Goal: Answer question/provide support: Share knowledge or assist other users

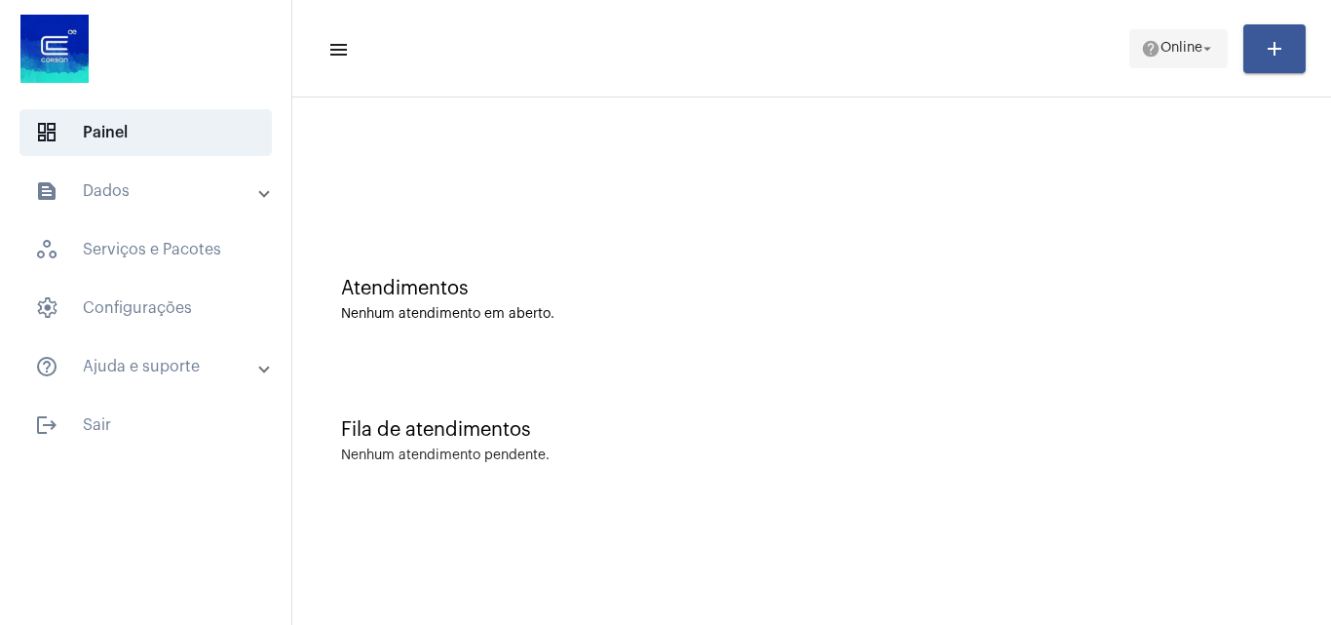
click at [1185, 50] on span "Online" at bounding box center [1181, 49] width 42 height 14
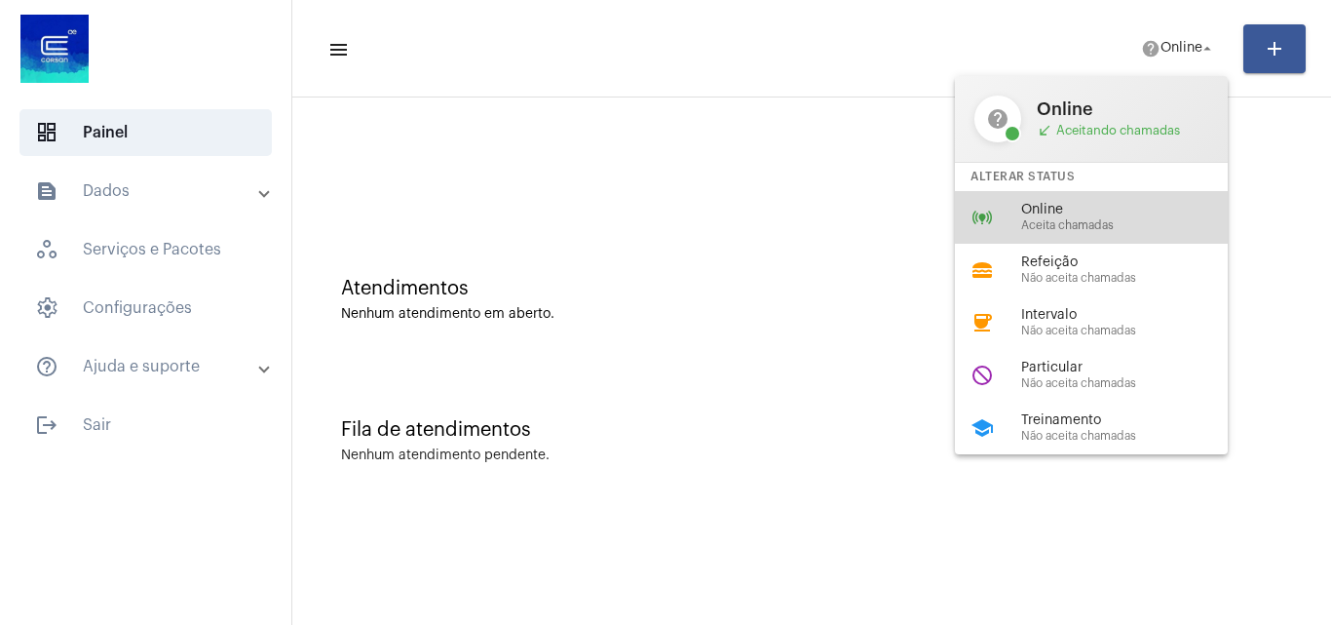
click at [1119, 200] on div "online_prediction Online Aceita chamadas" at bounding box center [1107, 217] width 304 height 53
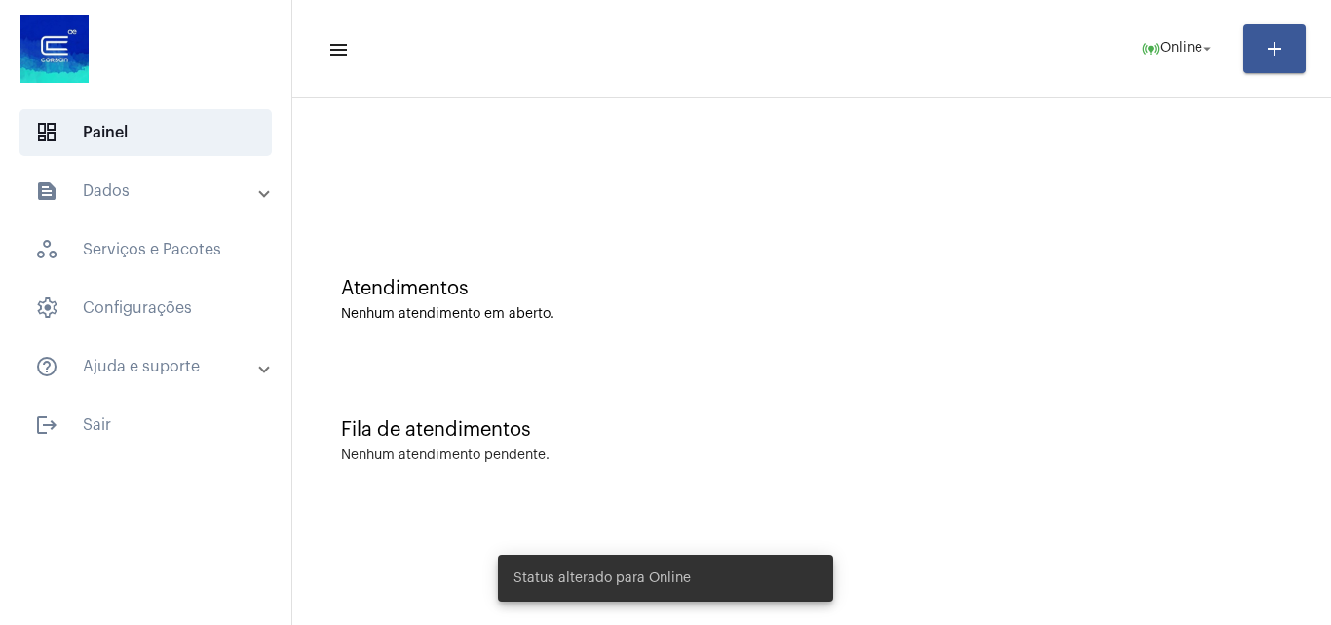
click at [1021, 321] on div "Nenhum atendimento em aberto." at bounding box center [811, 314] width 941 height 15
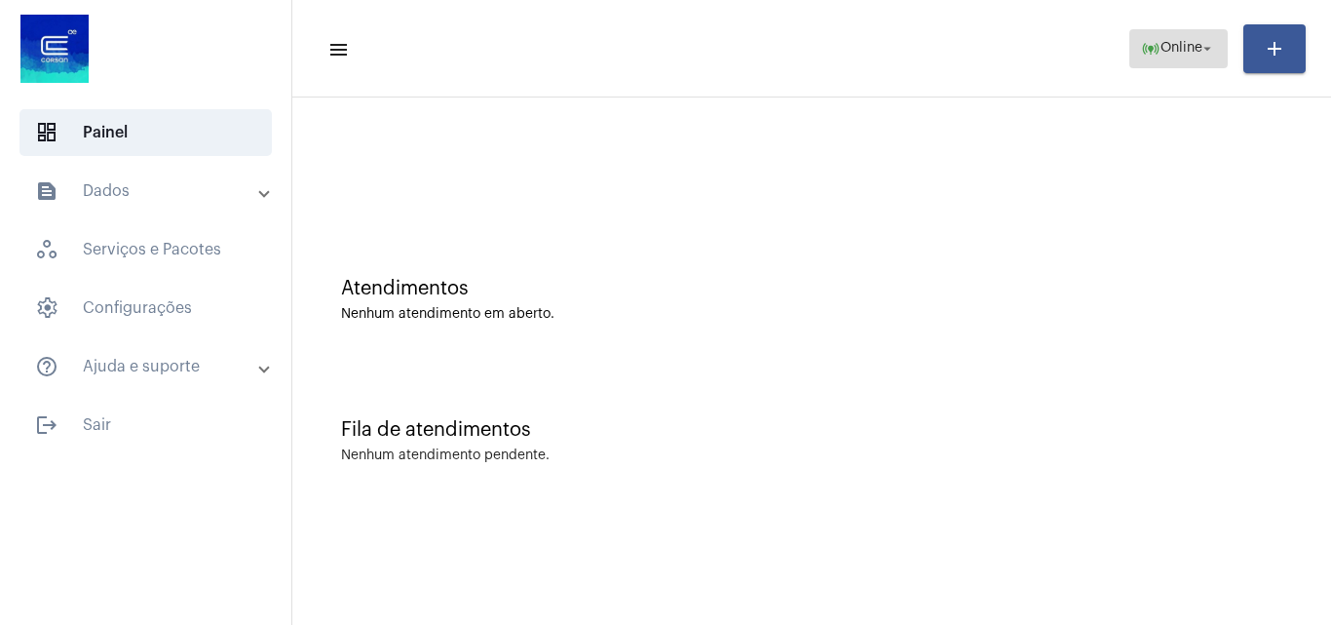
click at [1173, 50] on span "Online" at bounding box center [1181, 49] width 42 height 14
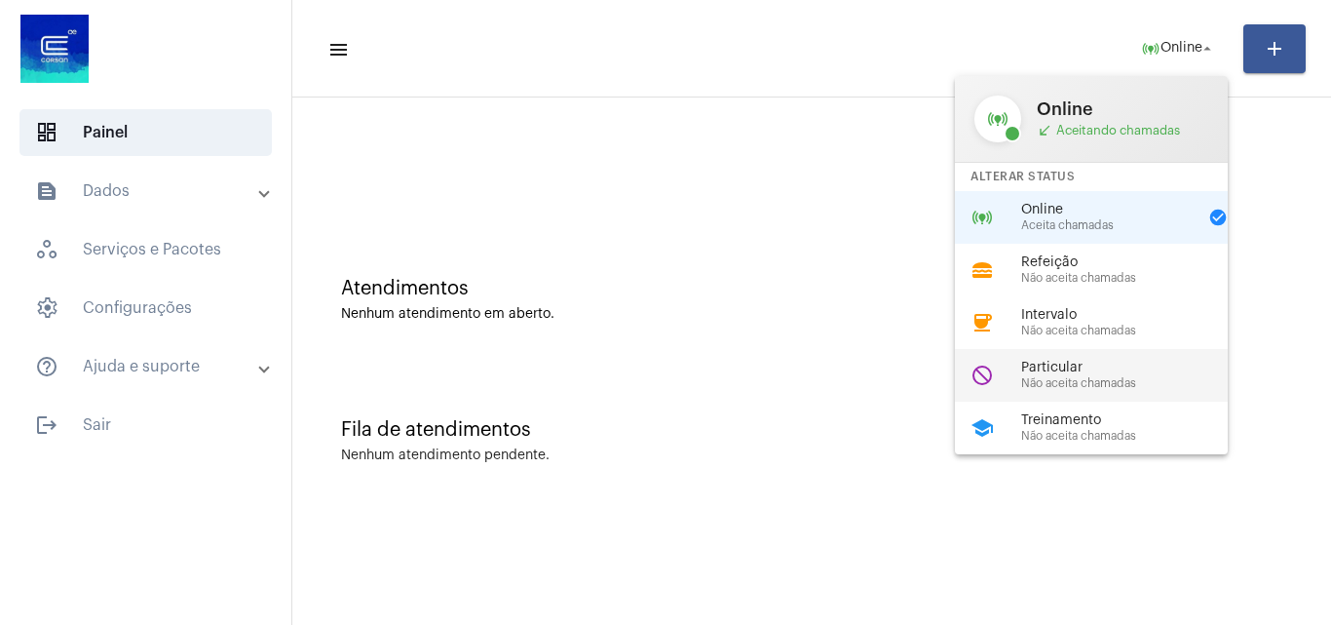
click at [1129, 365] on span "Particular" at bounding box center [1132, 367] width 222 height 15
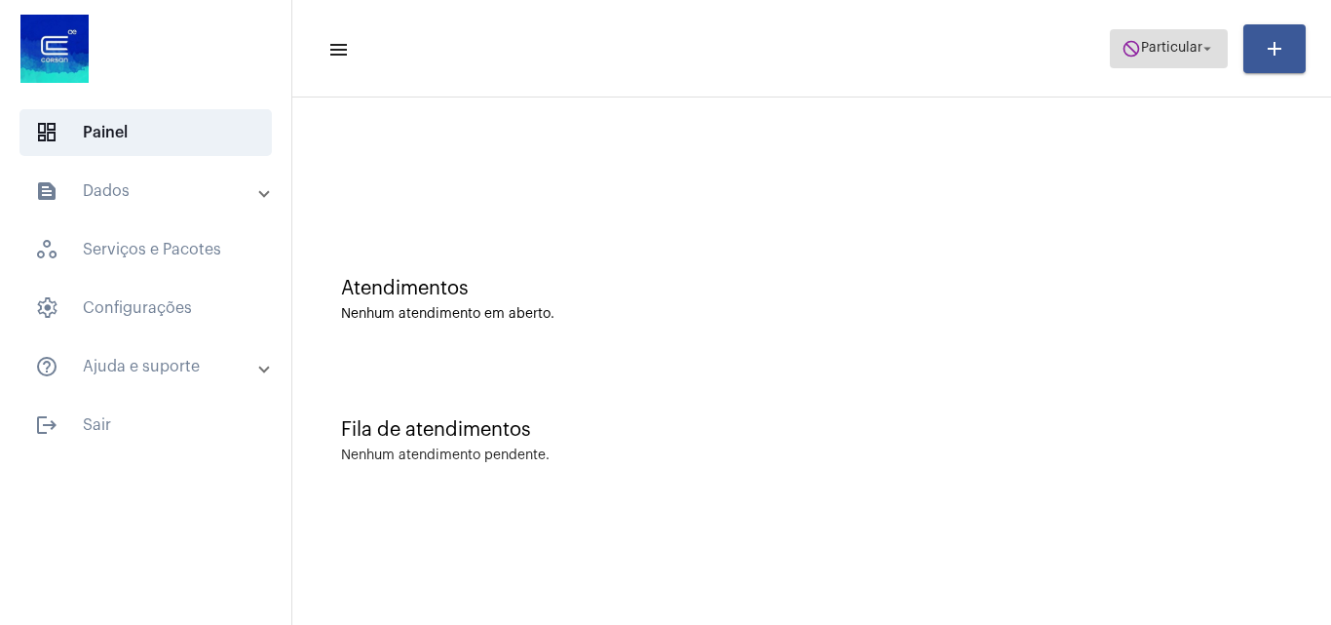
click at [1184, 36] on span "do_not_disturb Particular arrow_drop_down" at bounding box center [1168, 47] width 95 height 35
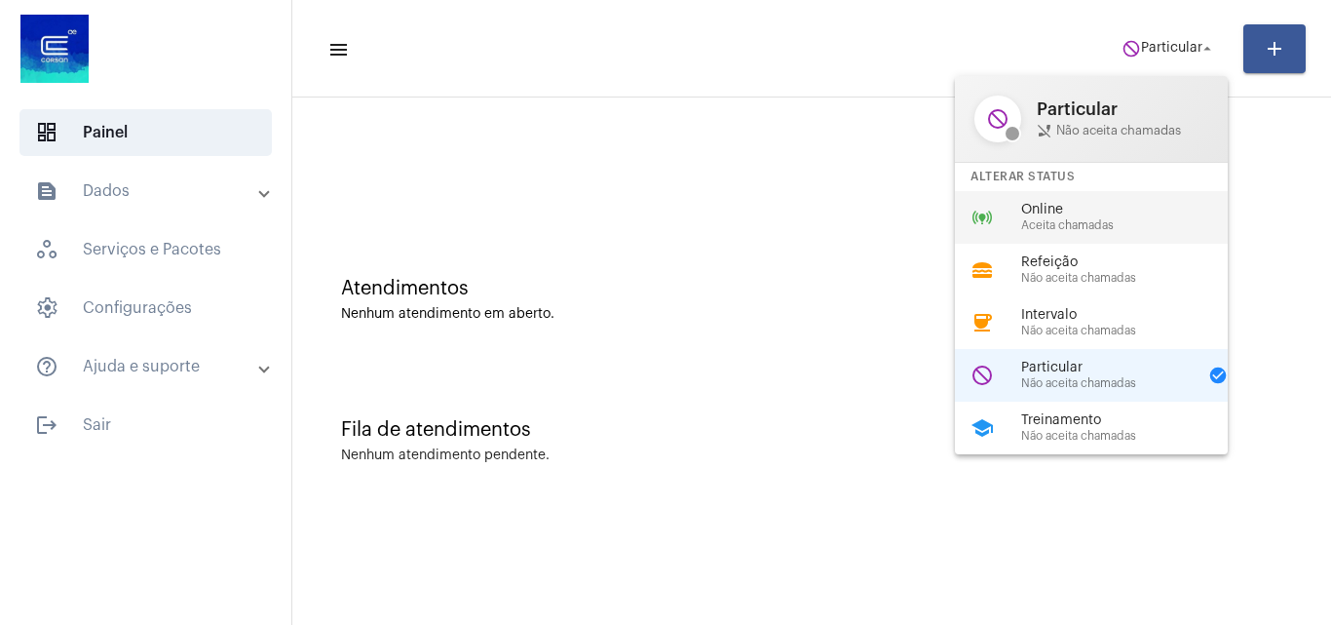
click at [1147, 210] on span "Online" at bounding box center [1132, 210] width 222 height 15
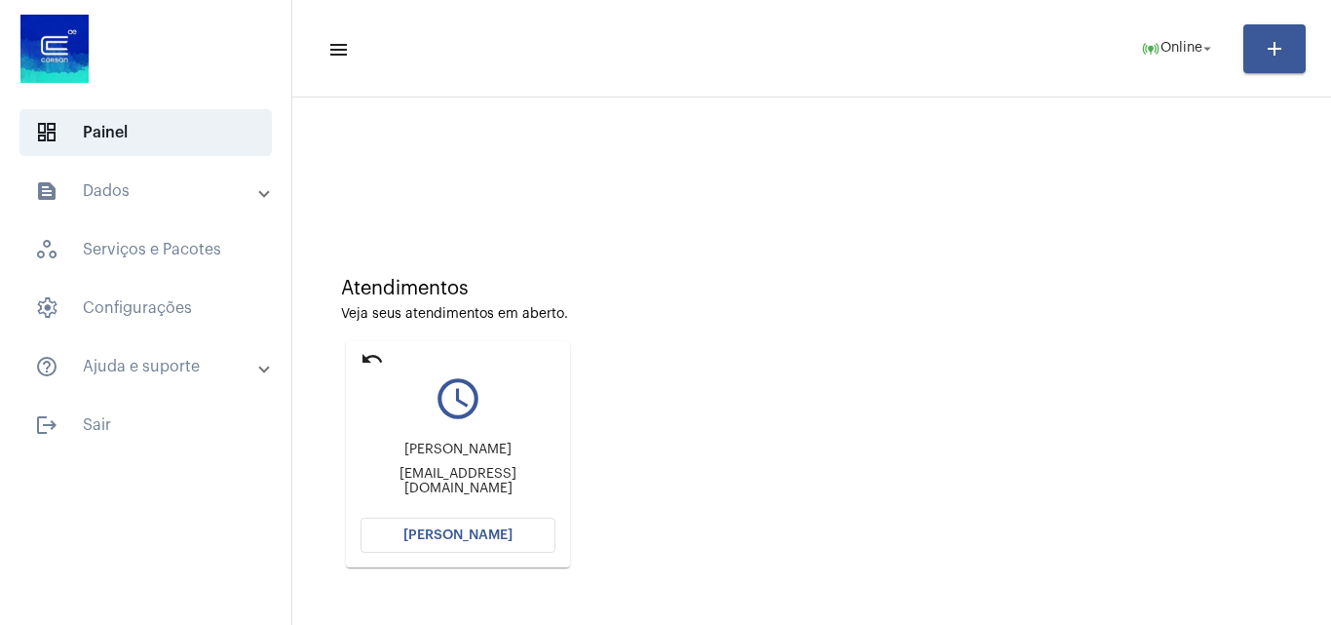
click at [493, 542] on button "[PERSON_NAME]" at bounding box center [457, 534] width 195 height 35
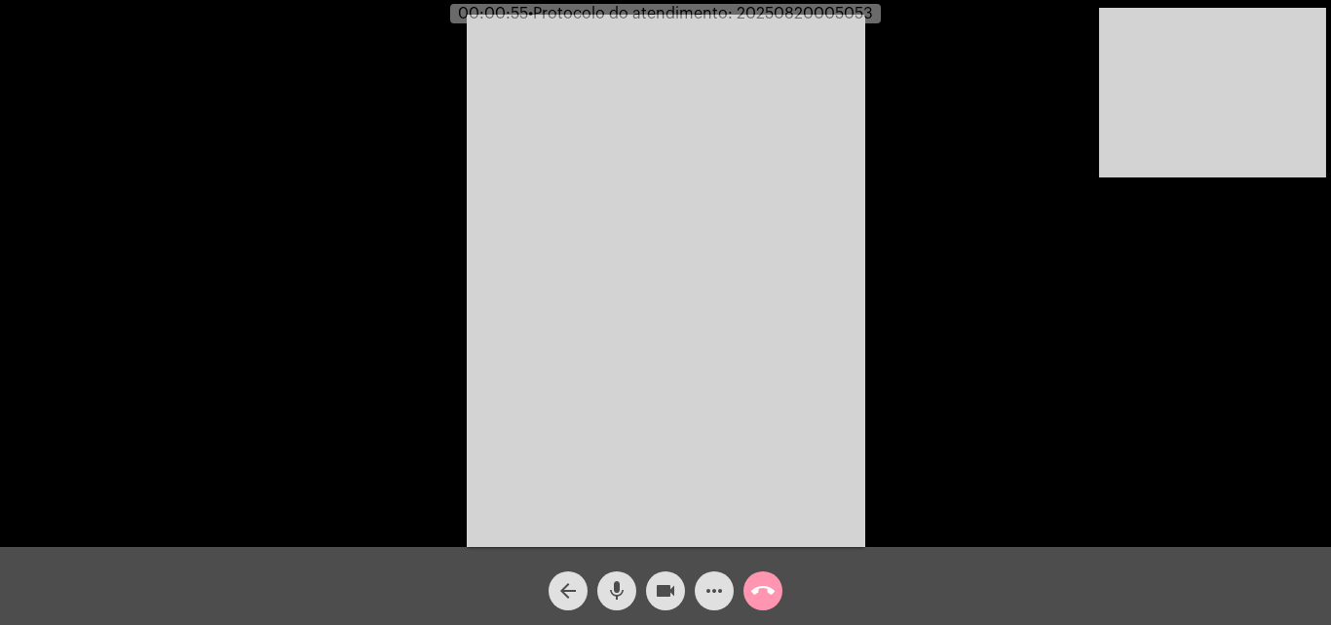
click at [622, 586] on mat-icon "mic" at bounding box center [616, 590] width 23 height 23
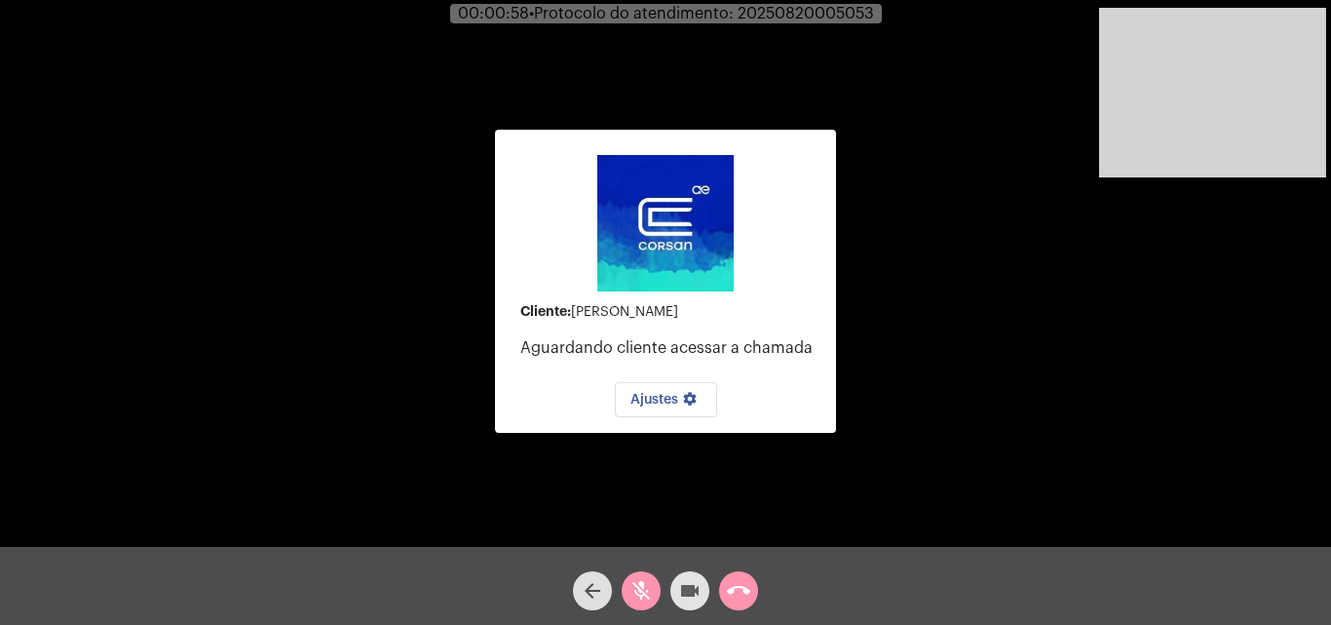
click at [679, 593] on mat-icon "videocam" at bounding box center [689, 590] width 23 height 23
click at [679, 593] on mat-icon "videocam_off" at bounding box center [689, 590] width 23 height 23
click at [647, 589] on mat-icon "mic_off" at bounding box center [640, 590] width 23 height 23
click at [1174, 95] on video at bounding box center [1212, 93] width 227 height 170
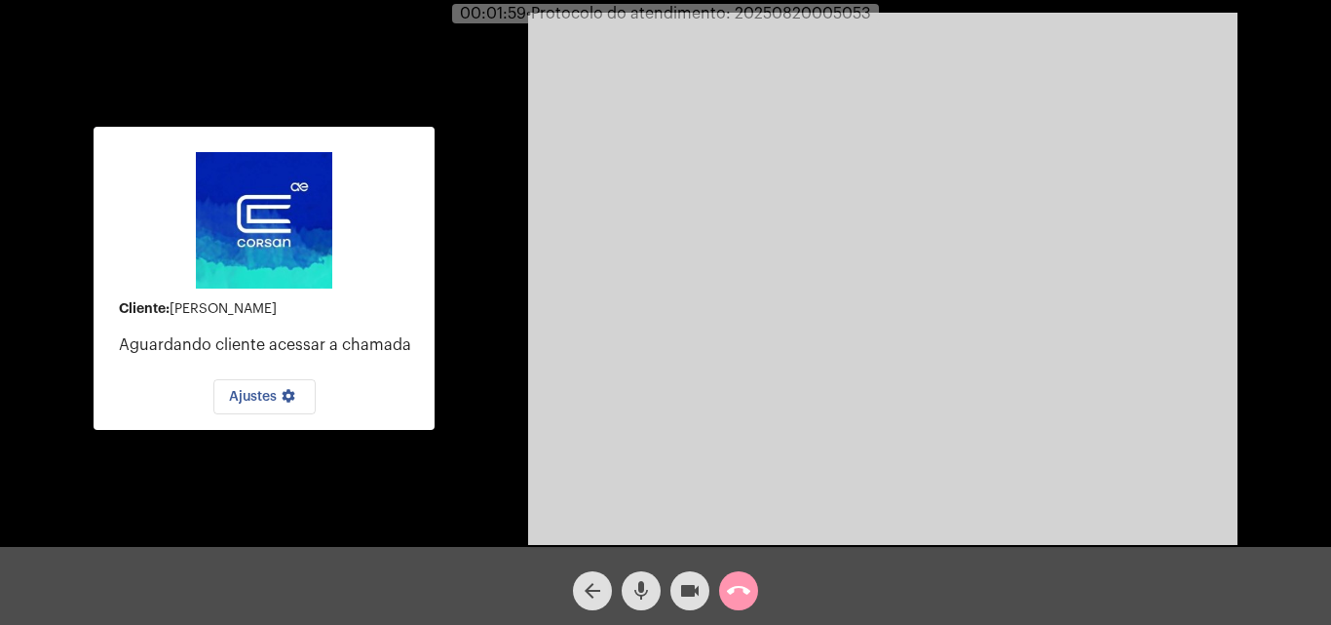
click at [412, 256] on mat-card-content "Cliente: [PERSON_NAME] Aguardando cliente acessar a chamada Ajustes settings" at bounding box center [264, 278] width 310 height 272
click at [401, 64] on div "Cliente: [PERSON_NAME] Aguardando cliente acessar a chamada Ajustes settings" at bounding box center [264, 279] width 341 height 542
click at [927, 320] on video at bounding box center [882, 279] width 709 height 532
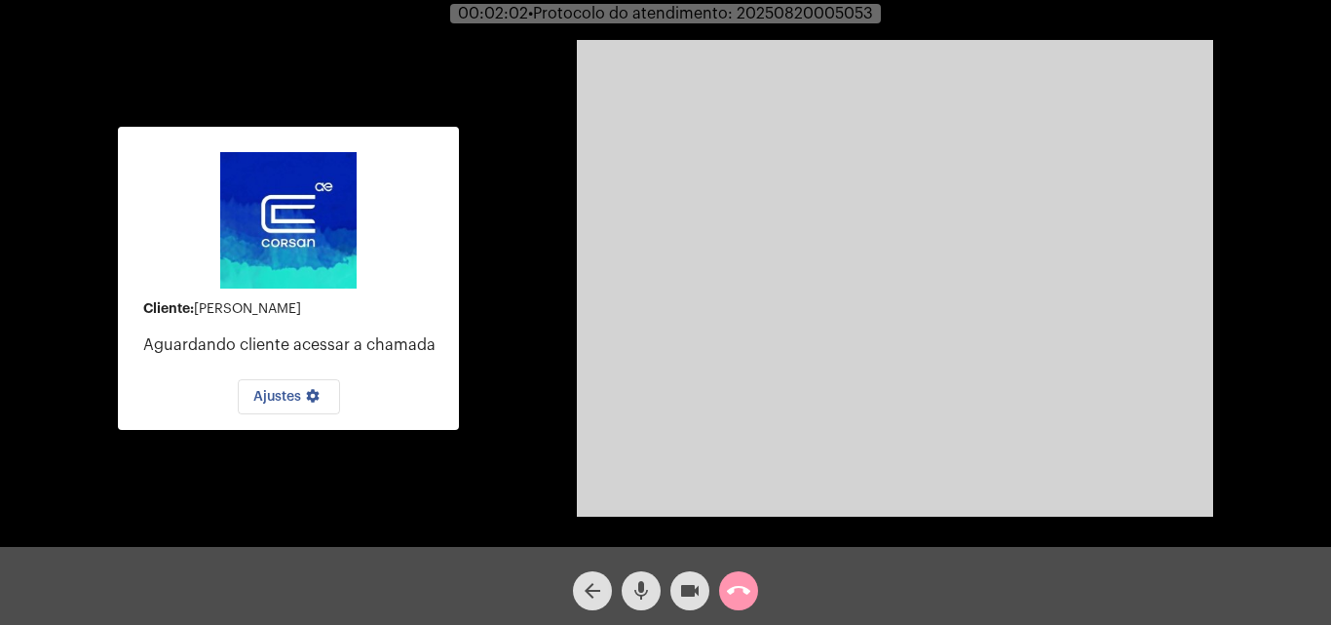
click at [526, 464] on div "Cliente: [PERSON_NAME] Aguardando cliente acessar a chamada Ajustes settings Ac…" at bounding box center [665, 276] width 1327 height 547
drag, startPoint x: 637, startPoint y: 588, endPoint x: 714, endPoint y: 588, distance: 77.0
click at [648, 588] on mat-icon "mic" at bounding box center [640, 590] width 23 height 23
click at [693, 588] on mat-icon "videocam" at bounding box center [689, 590] width 23 height 23
click at [692, 588] on mat-icon "videocam_off" at bounding box center [689, 590] width 23 height 23
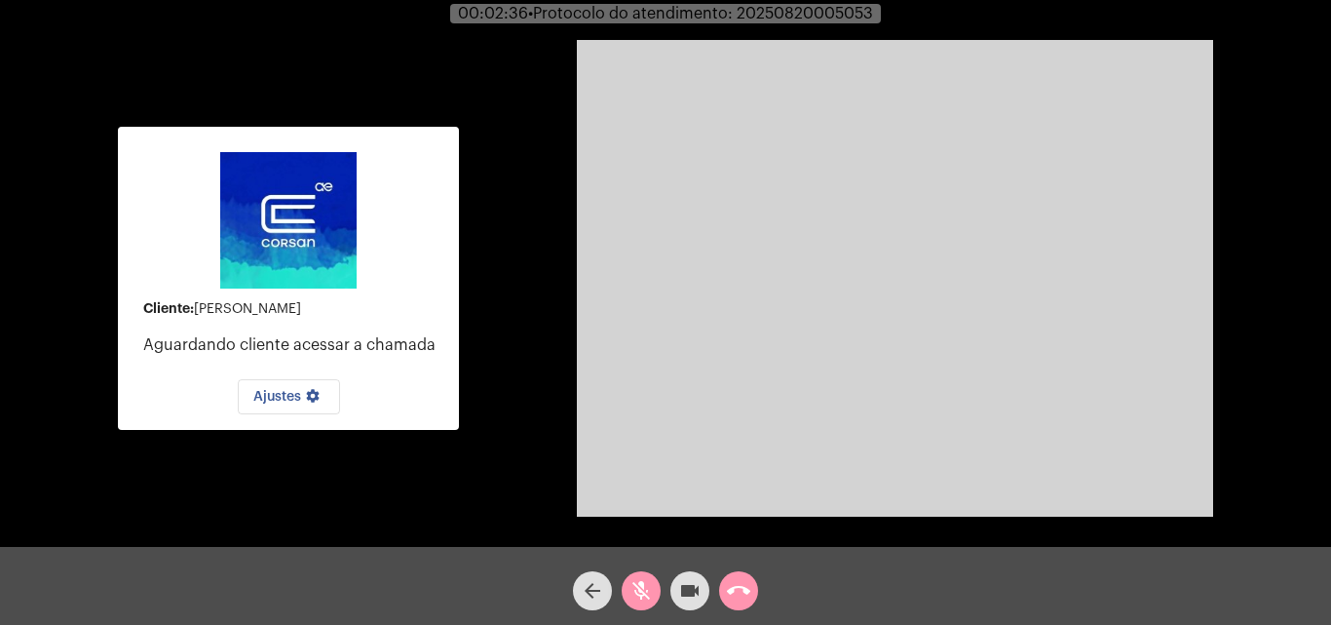
click at [631, 588] on mat-icon "mic_off" at bounding box center [640, 590] width 23 height 23
click at [744, 585] on mat-icon "call_end" at bounding box center [738, 590] width 23 height 23
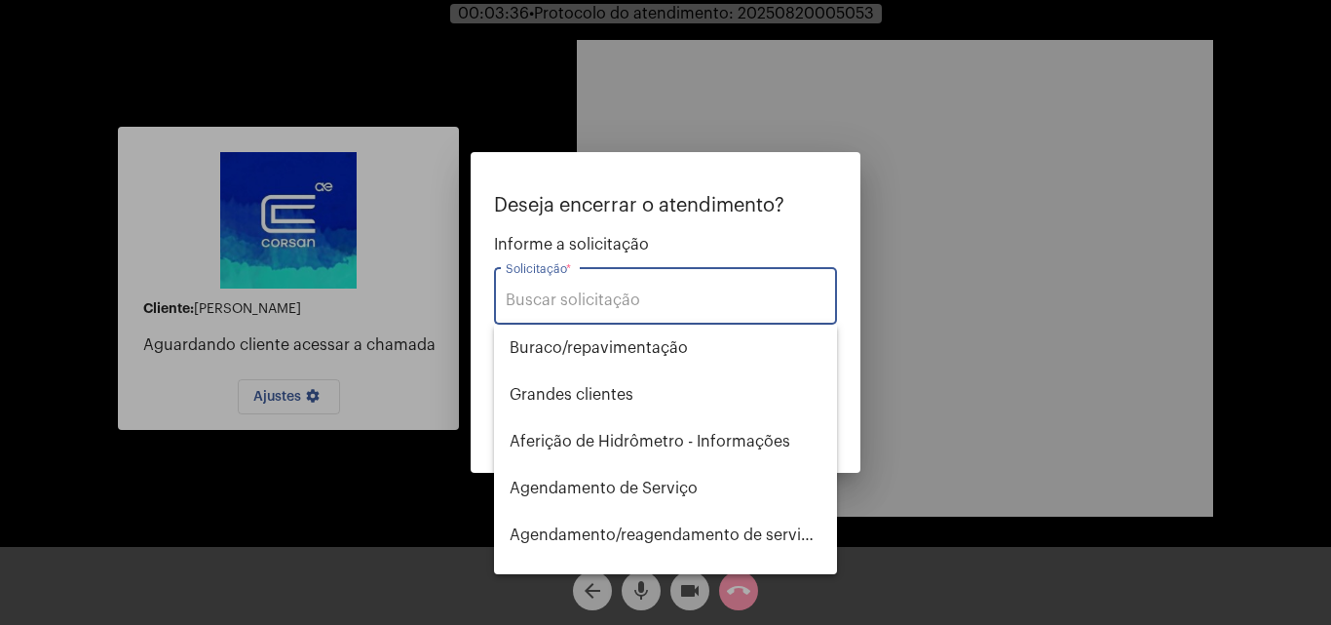
click at [576, 303] on input "Solicitação *" at bounding box center [666, 300] width 320 height 18
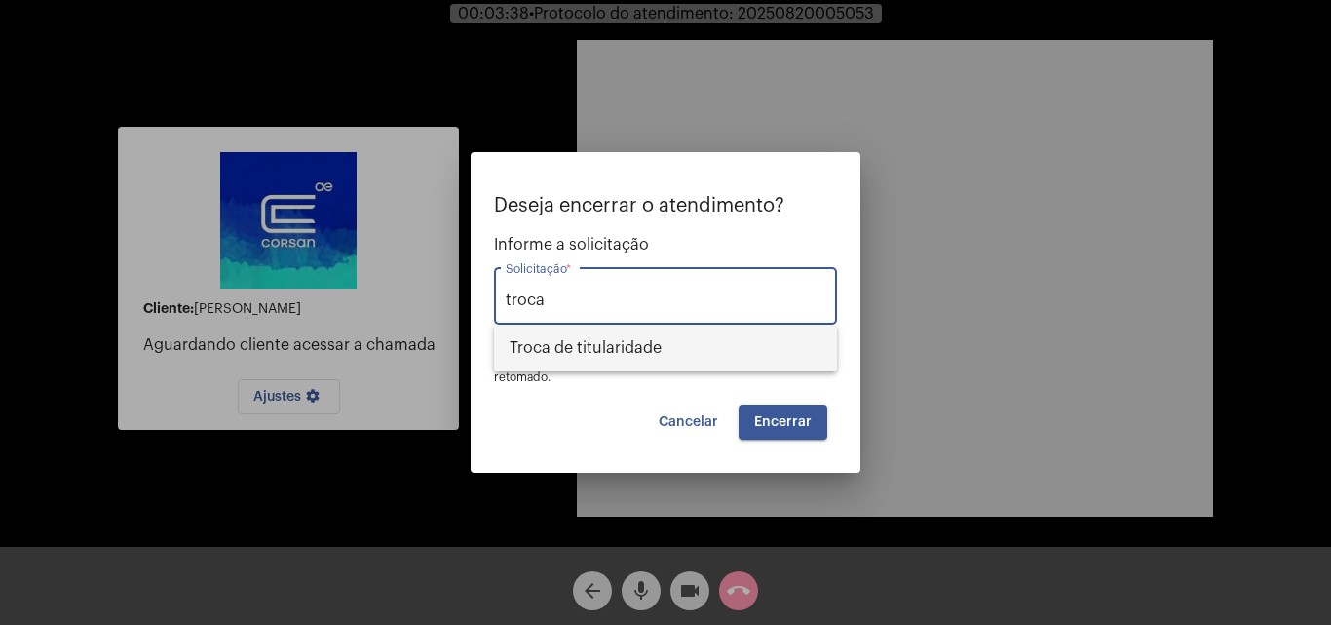
click at [641, 357] on span "Troca de titularidade" at bounding box center [666, 347] width 312 height 47
type input "Troca de titularidade"
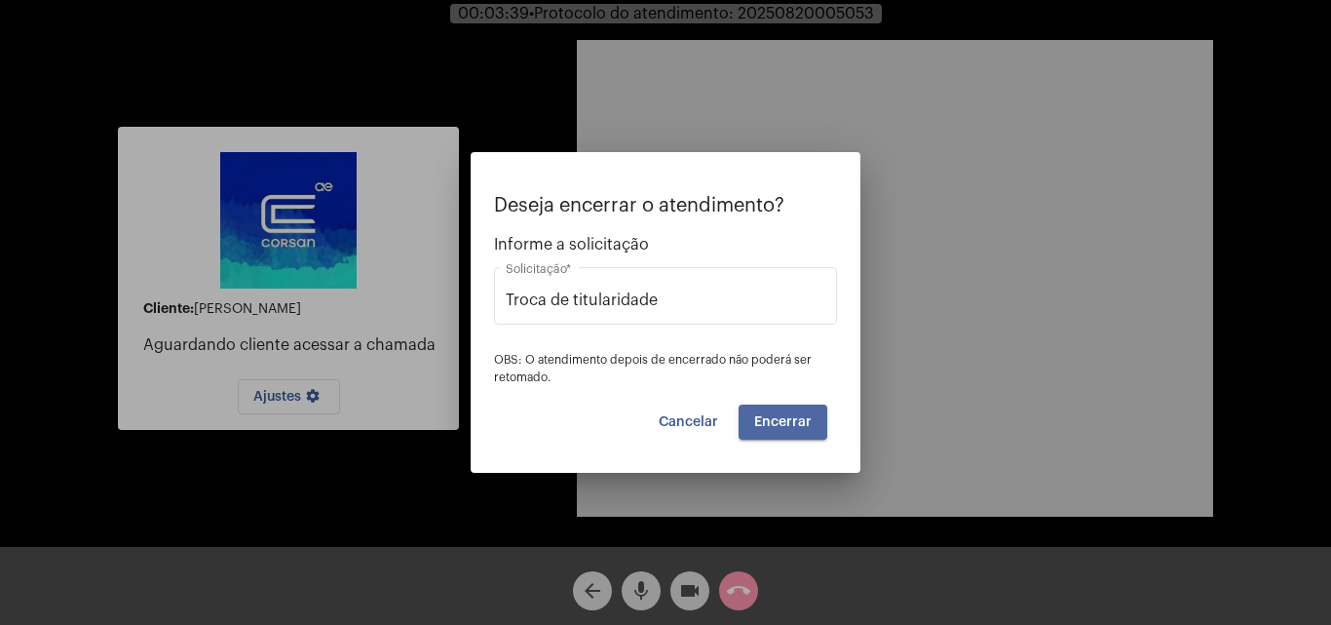
click at [772, 411] on button "Encerrar" at bounding box center [783, 421] width 89 height 35
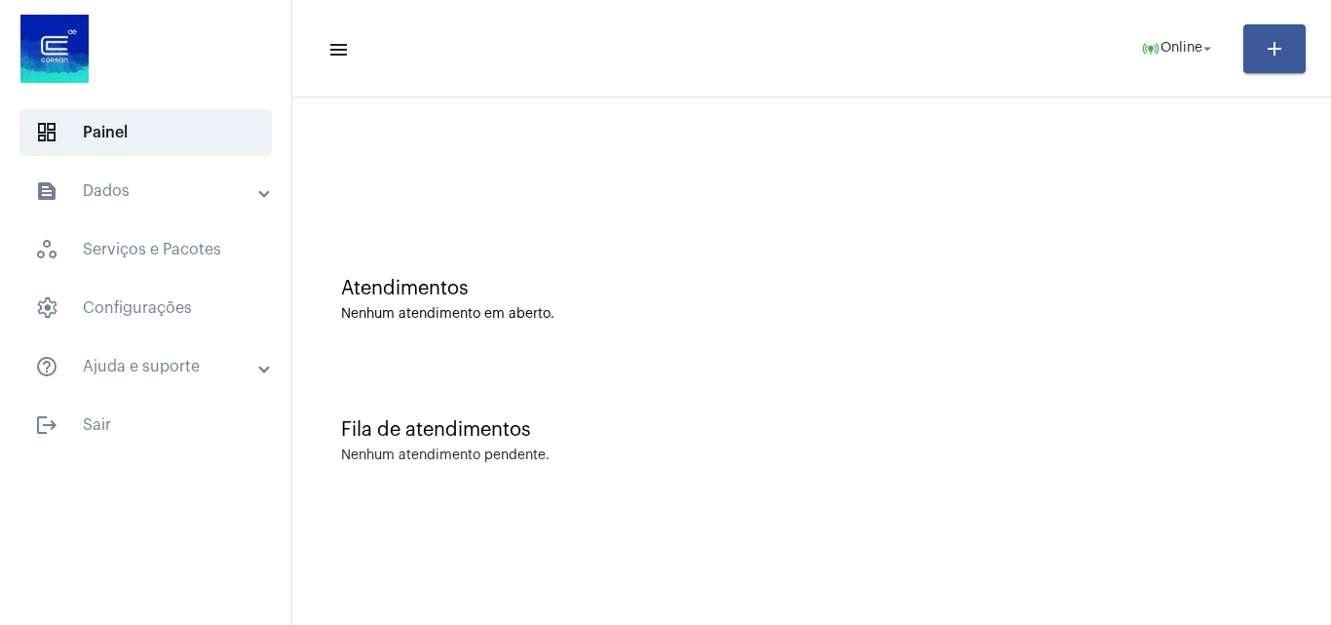
click at [1110, 474] on div "Fila de atendimentos Nenhum atendimento pendente." at bounding box center [811, 430] width 1019 height 141
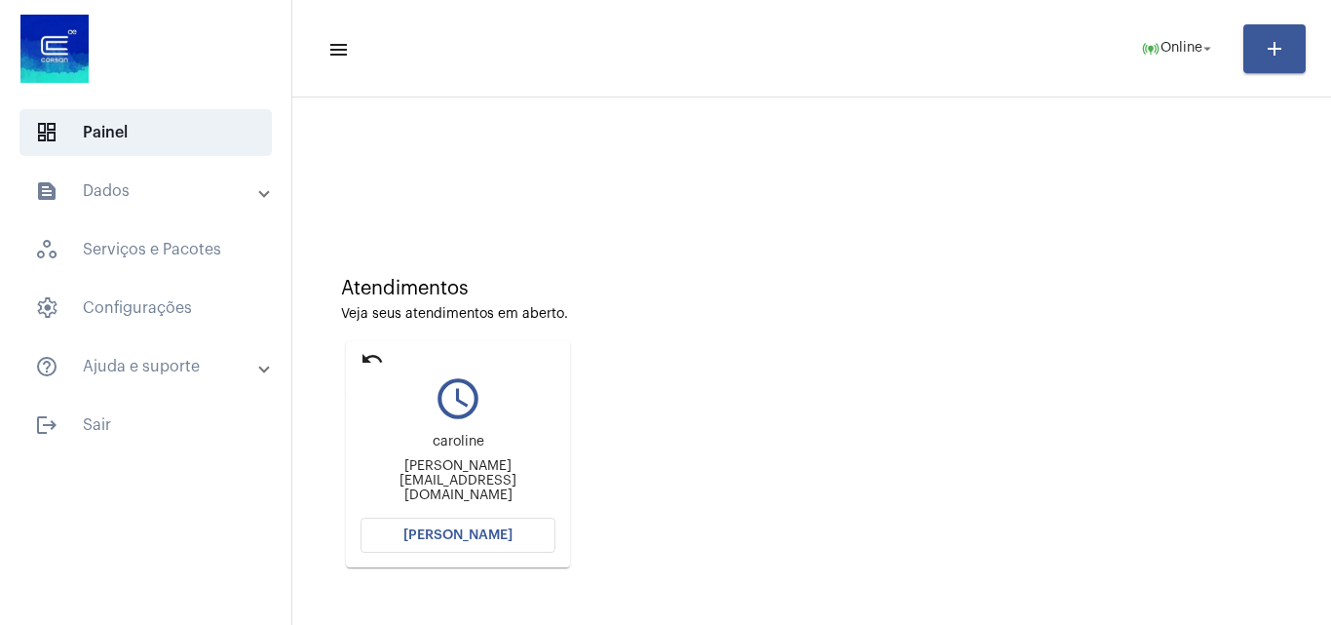
click at [368, 360] on mat-icon "undo" at bounding box center [371, 358] width 23 height 23
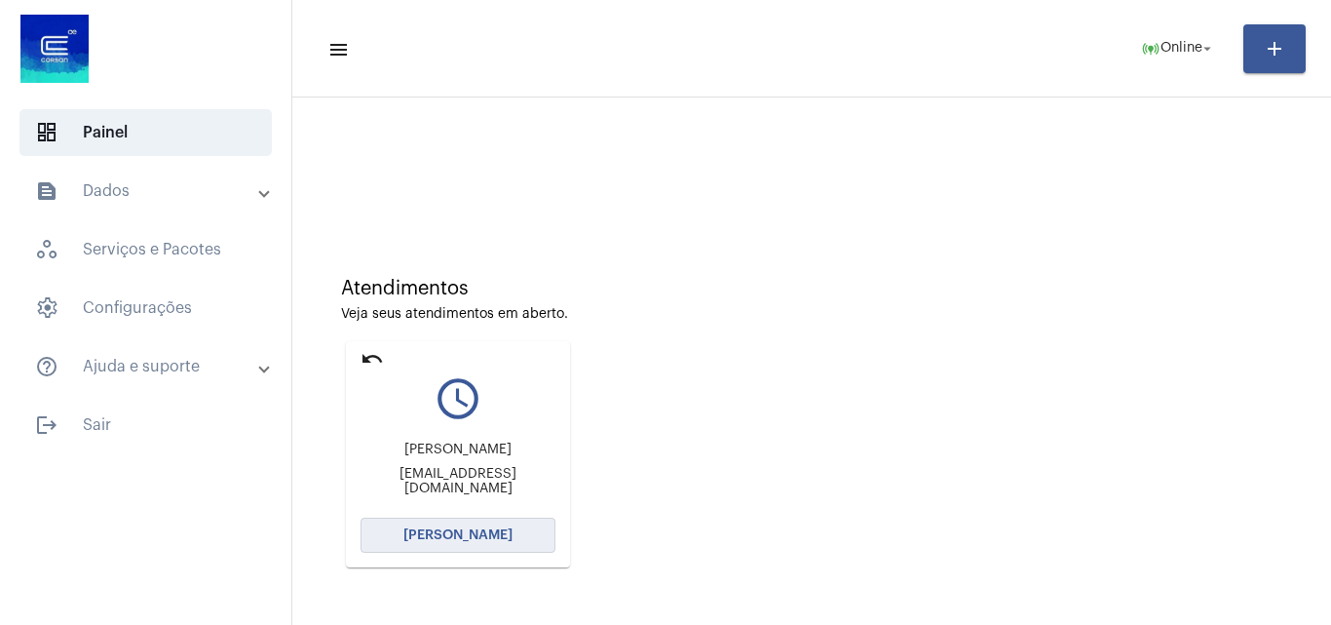
click at [479, 541] on span "[PERSON_NAME]" at bounding box center [457, 535] width 109 height 14
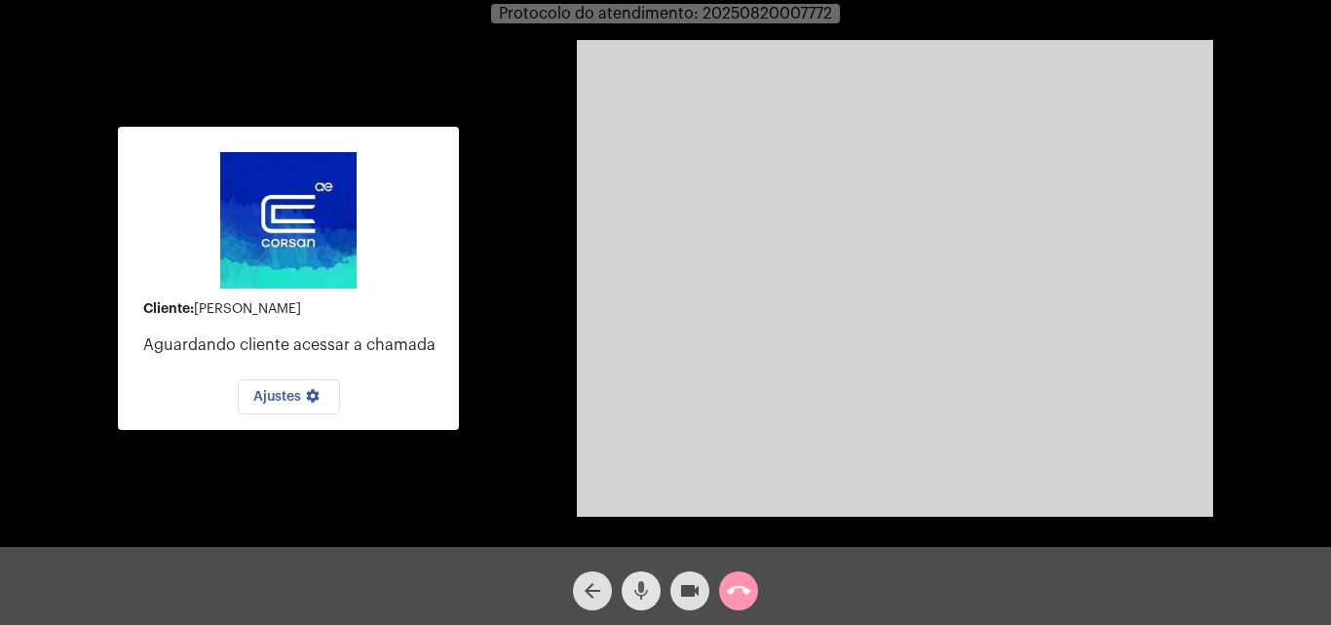
click at [636, 594] on mat-icon "mic" at bounding box center [640, 590] width 23 height 23
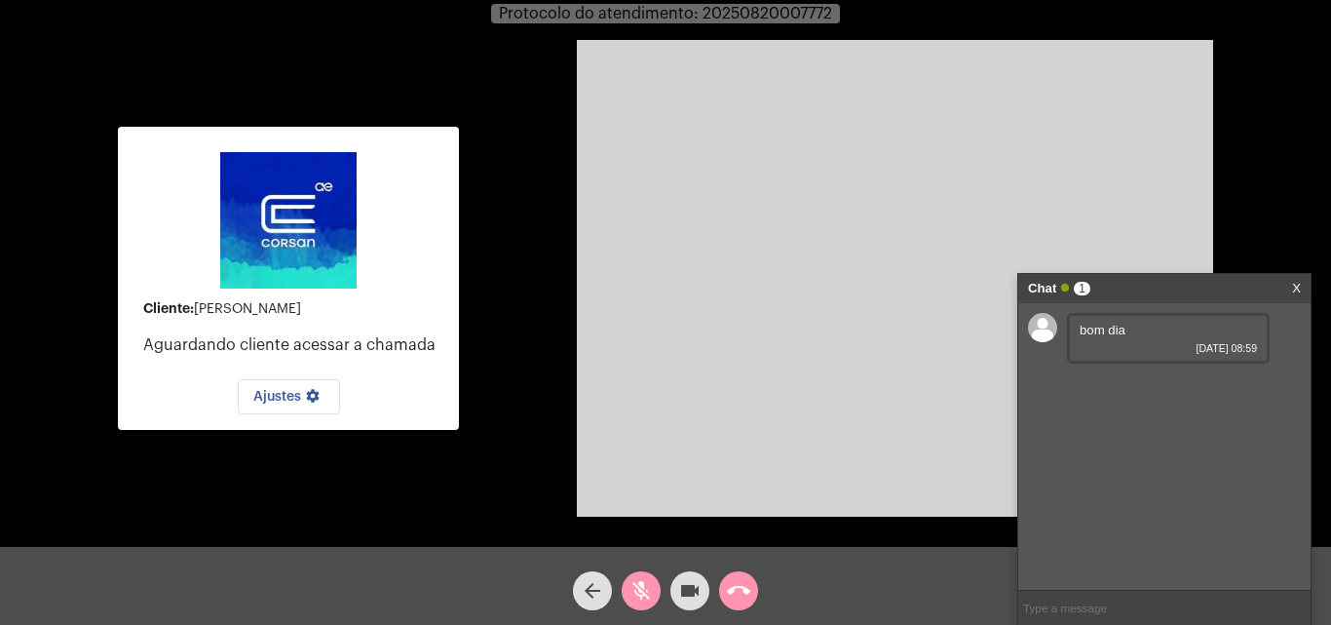
click at [636, 594] on mat-icon "mic_off" at bounding box center [640, 590] width 23 height 23
click at [1084, 600] on input "text" at bounding box center [1164, 607] width 292 height 34
type input "com dia"
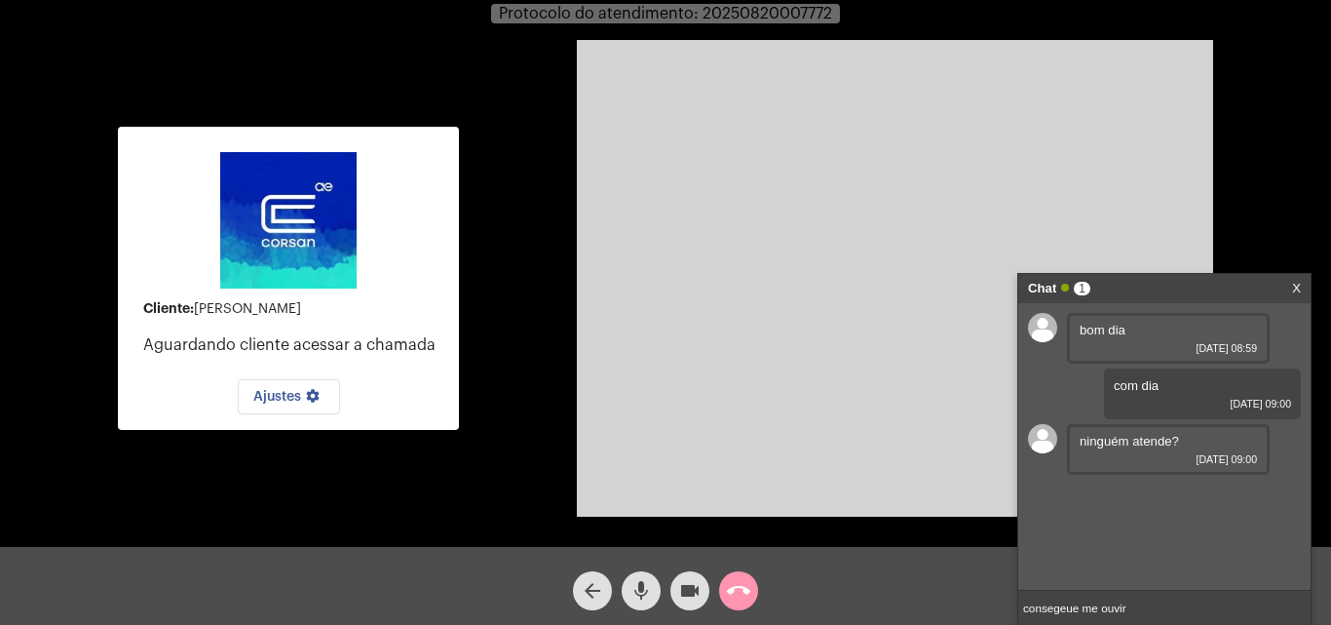
type input "consegeue me ouvir ?"
type input "estou na chamada"
type input "n congo lhe ouvir e nem ver"
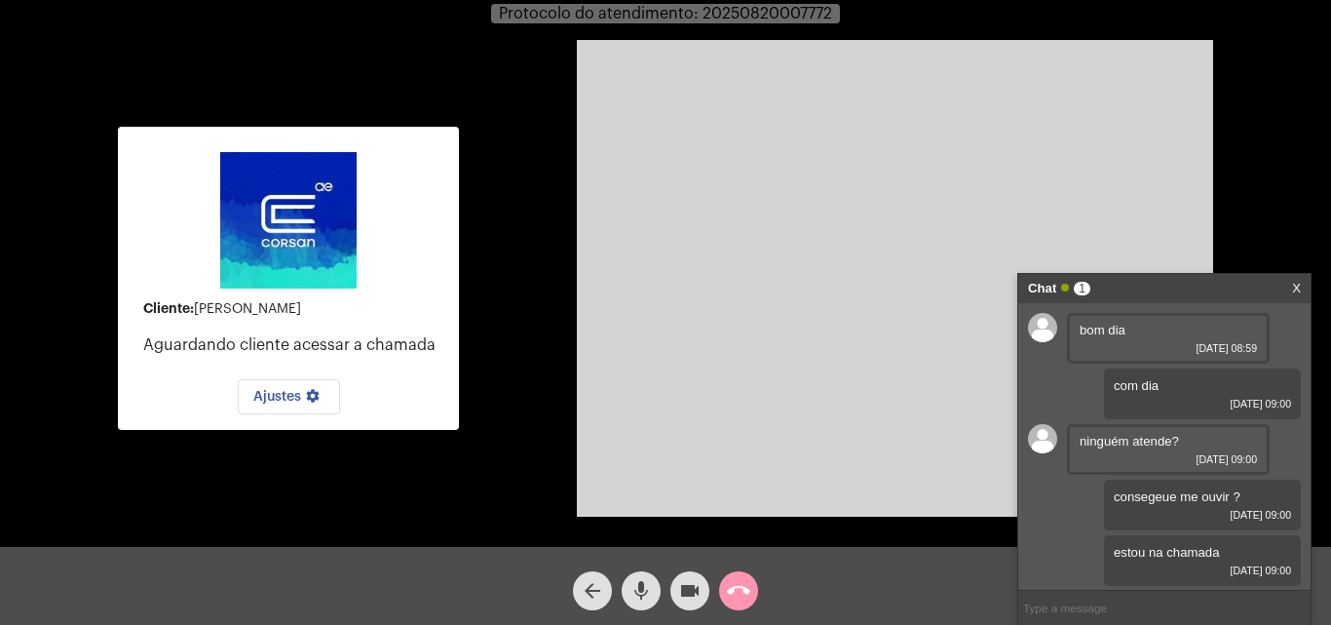
scroll to position [107, 0]
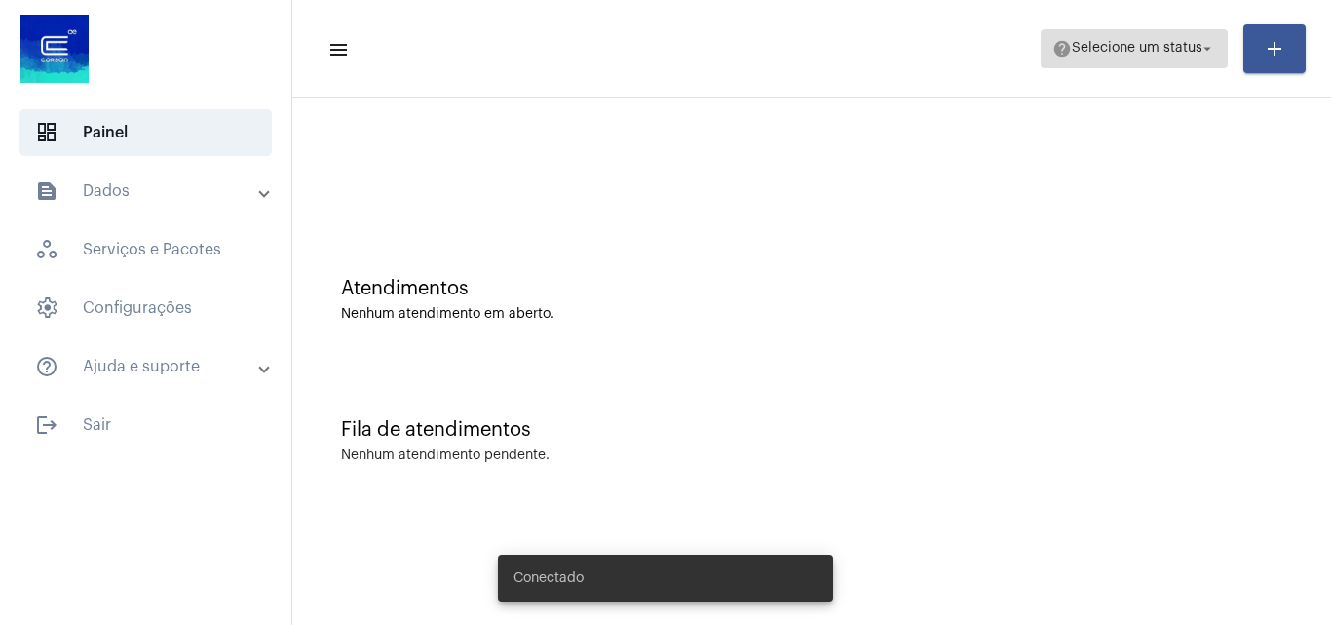
click at [1196, 42] on span "Selecione um status" at bounding box center [1137, 49] width 131 height 14
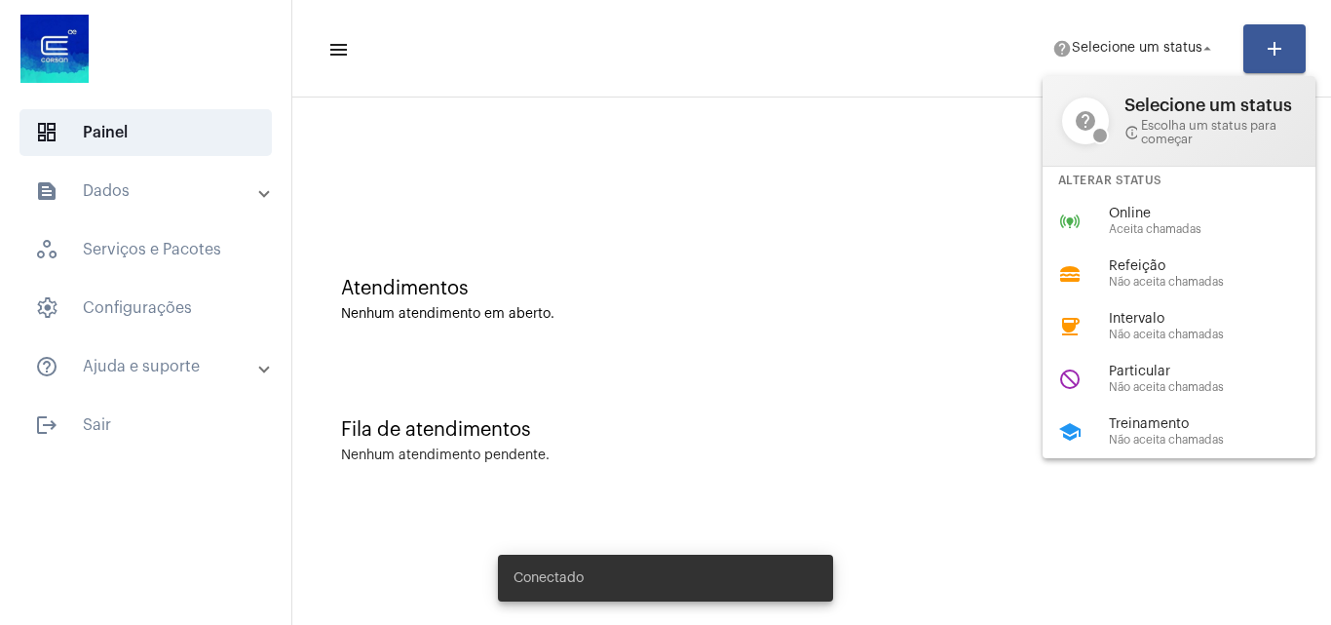
click at [1151, 192] on div "Alterar Status" at bounding box center [1179, 181] width 273 height 28
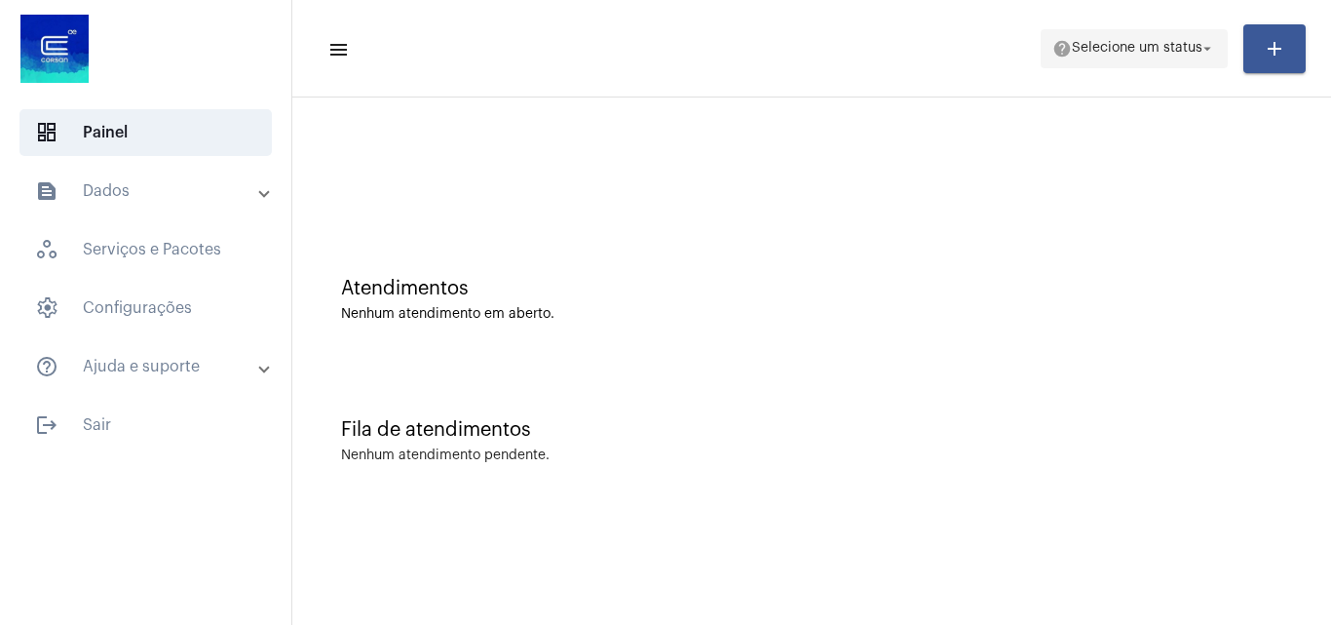
click at [1146, 52] on span "Selecione um status" at bounding box center [1137, 49] width 131 height 14
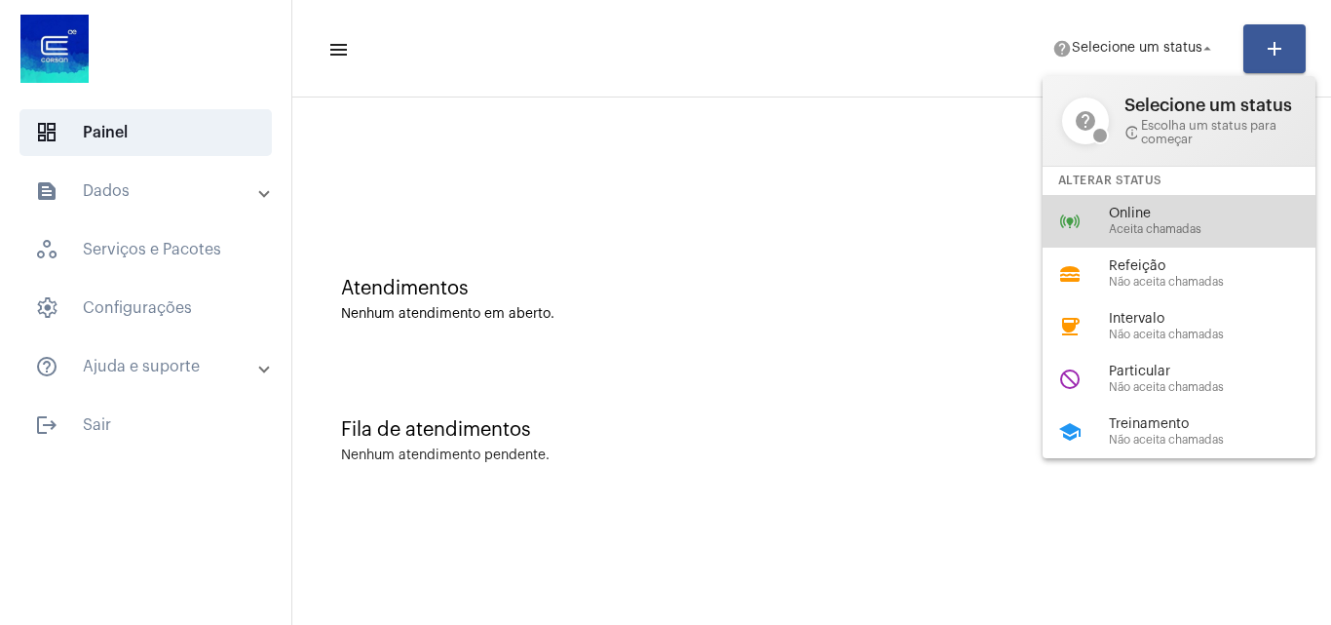
click at [1159, 226] on span "Aceita chamadas" at bounding box center [1220, 229] width 222 height 13
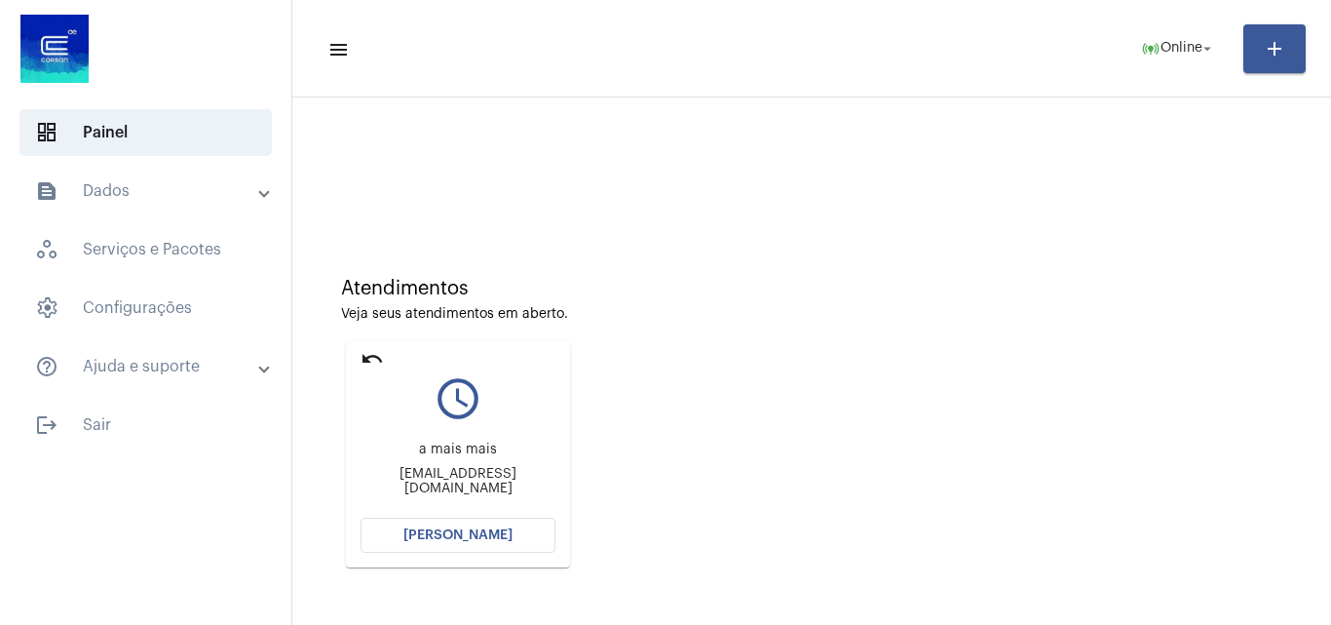
click at [442, 534] on span "[PERSON_NAME]" at bounding box center [457, 535] width 109 height 14
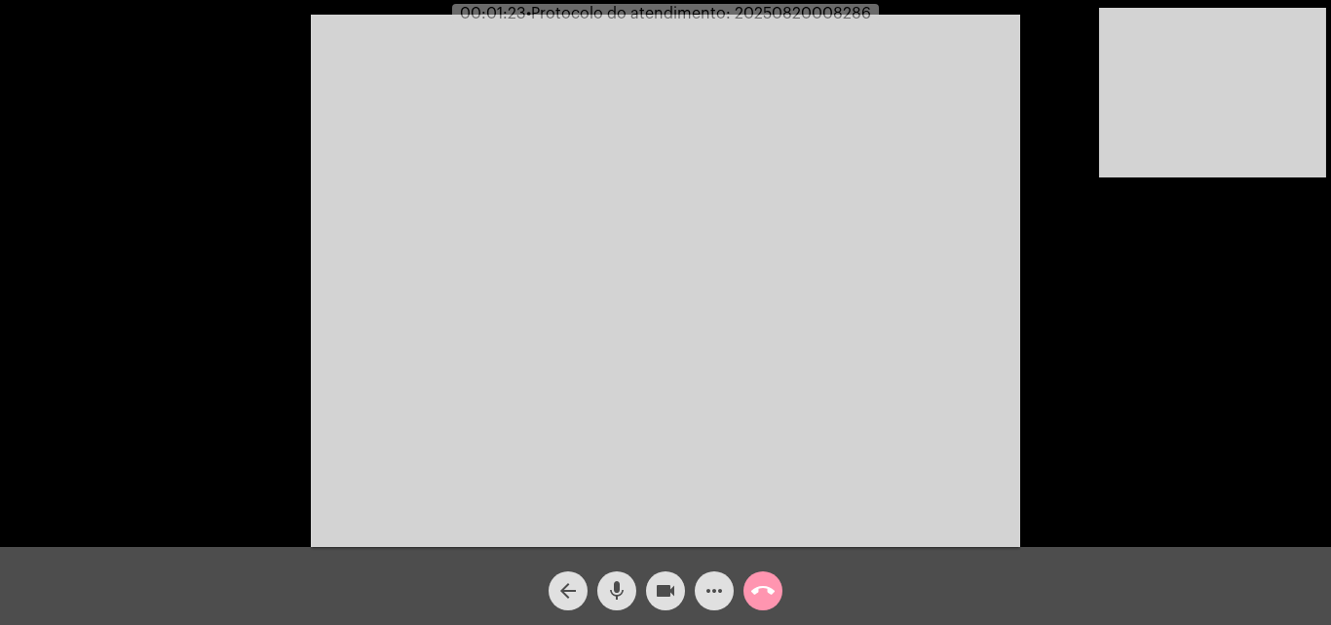
click at [574, 589] on mat-icon "arrow_back" at bounding box center [567, 590] width 23 height 23
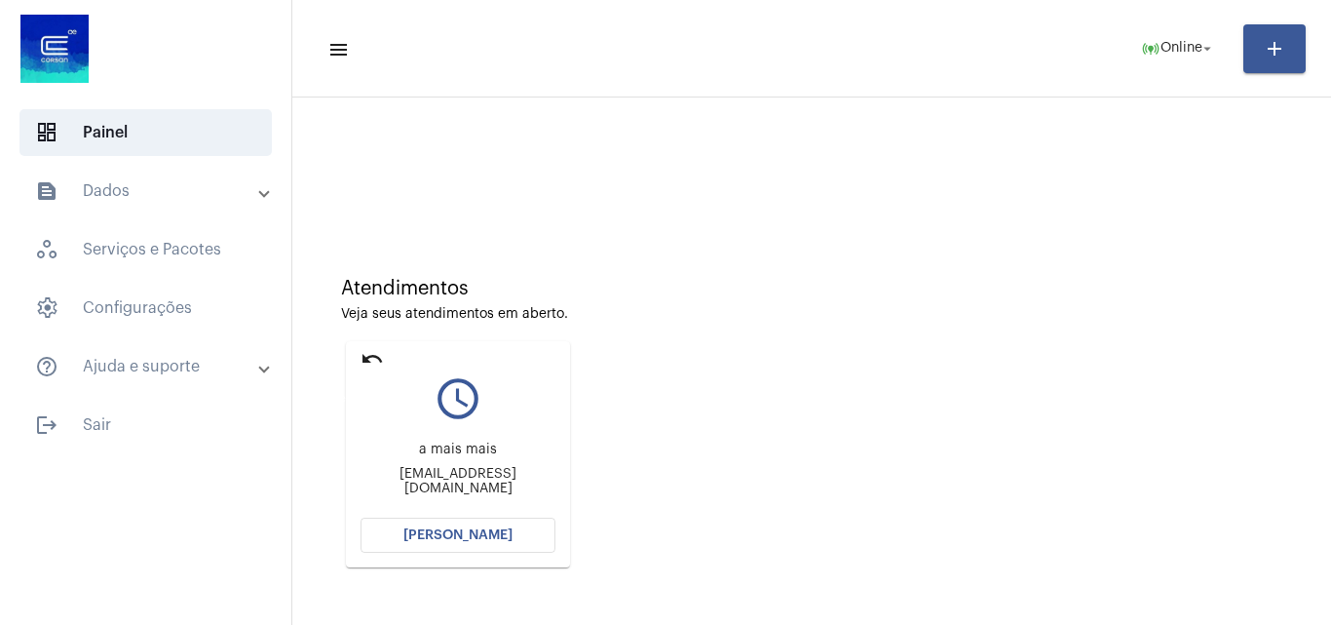
click at [368, 355] on mat-icon "undo" at bounding box center [371, 358] width 23 height 23
click at [372, 352] on mat-icon "undo" at bounding box center [371, 358] width 23 height 23
click at [367, 354] on mat-icon "undo" at bounding box center [371, 358] width 23 height 23
click at [491, 540] on span "[PERSON_NAME]" at bounding box center [457, 535] width 109 height 14
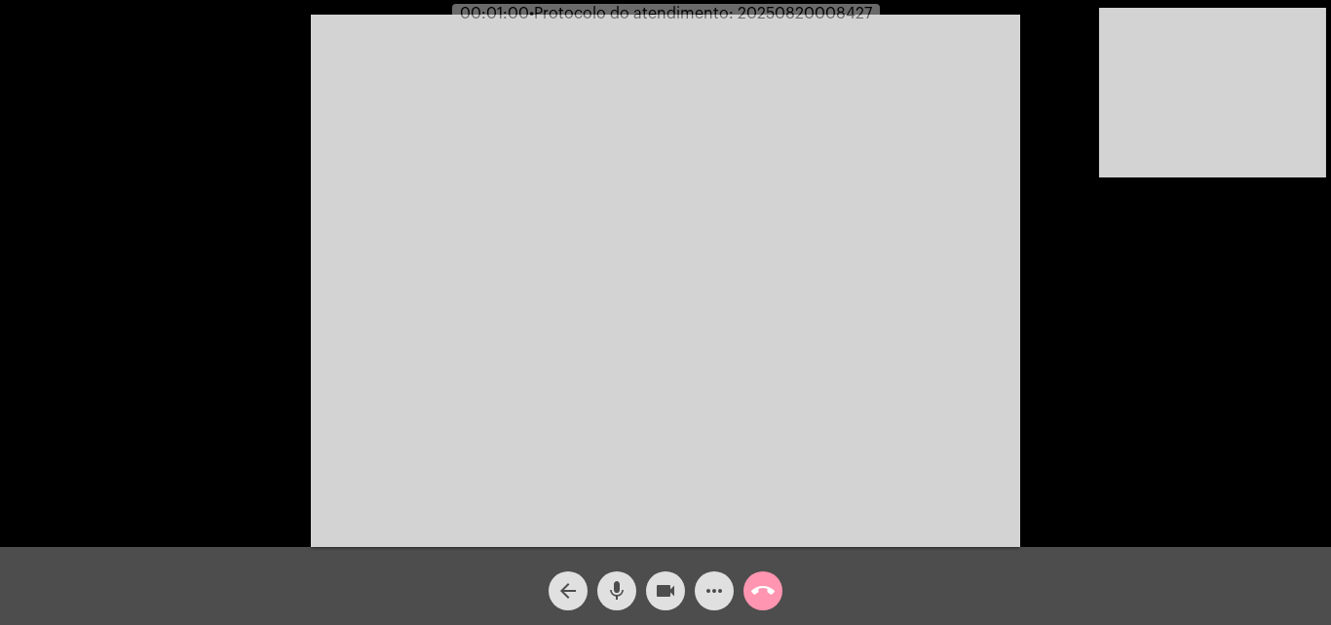
click at [626, 586] on mat-icon "mic" at bounding box center [616, 590] width 23 height 23
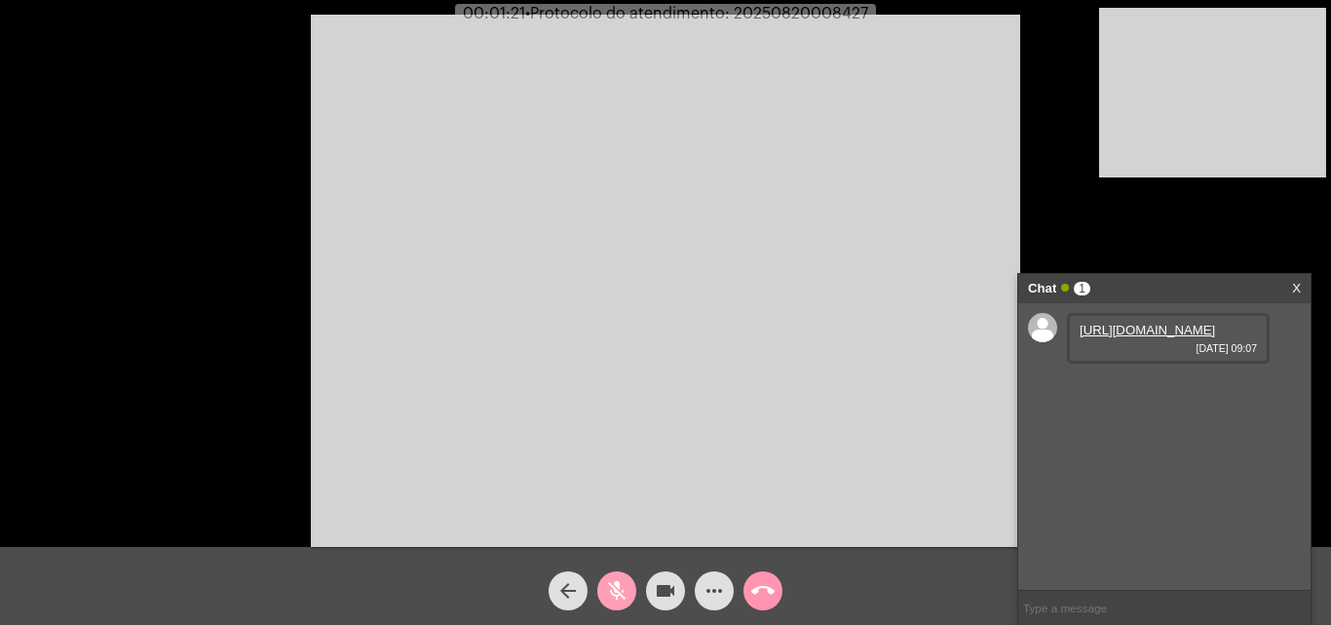
drag, startPoint x: 621, startPoint y: 589, endPoint x: 989, endPoint y: 338, distance: 445.9
click at [626, 590] on mat-icon "mic_off" at bounding box center [616, 590] width 23 height 23
click at [1126, 337] on link "[URL][DOMAIN_NAME]" at bounding box center [1147, 330] width 135 height 15
click at [1137, 393] on link "[URL][DOMAIN_NAME]" at bounding box center [1147, 385] width 135 height 15
click at [1123, 393] on link "[URL][DOMAIN_NAME]" at bounding box center [1147, 385] width 135 height 15
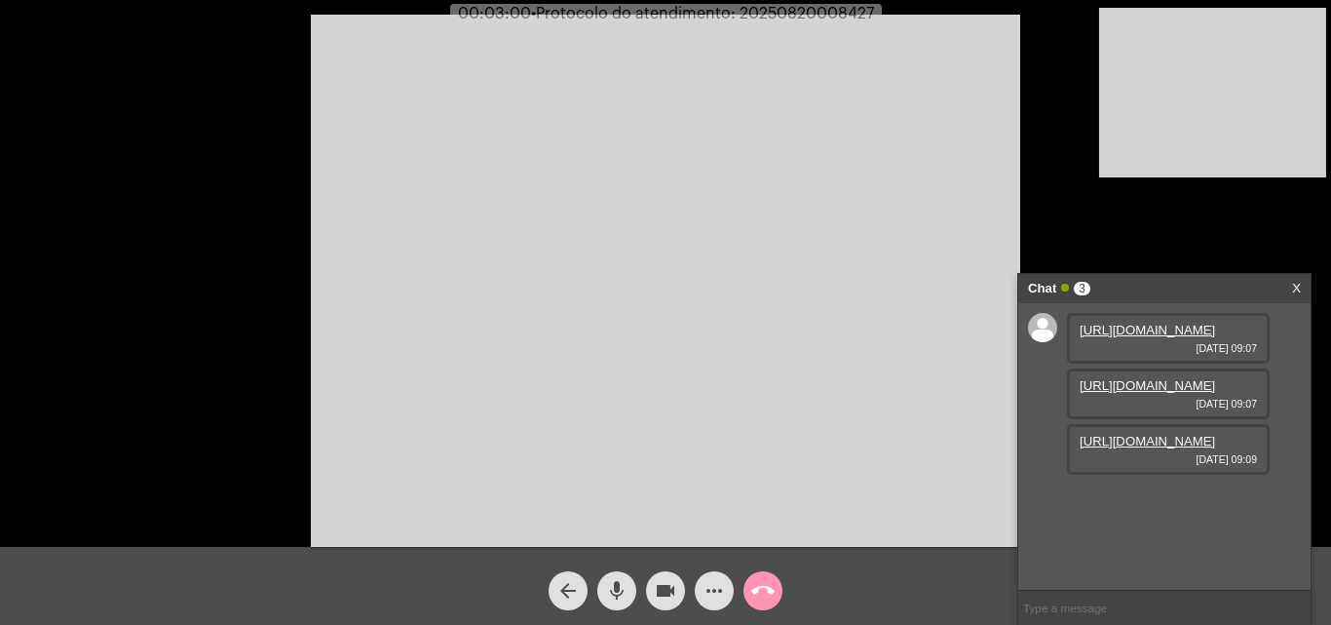
scroll to position [17, 0]
click at [1143, 448] on link "[URL][DOMAIN_NAME]" at bounding box center [1147, 441] width 135 height 15
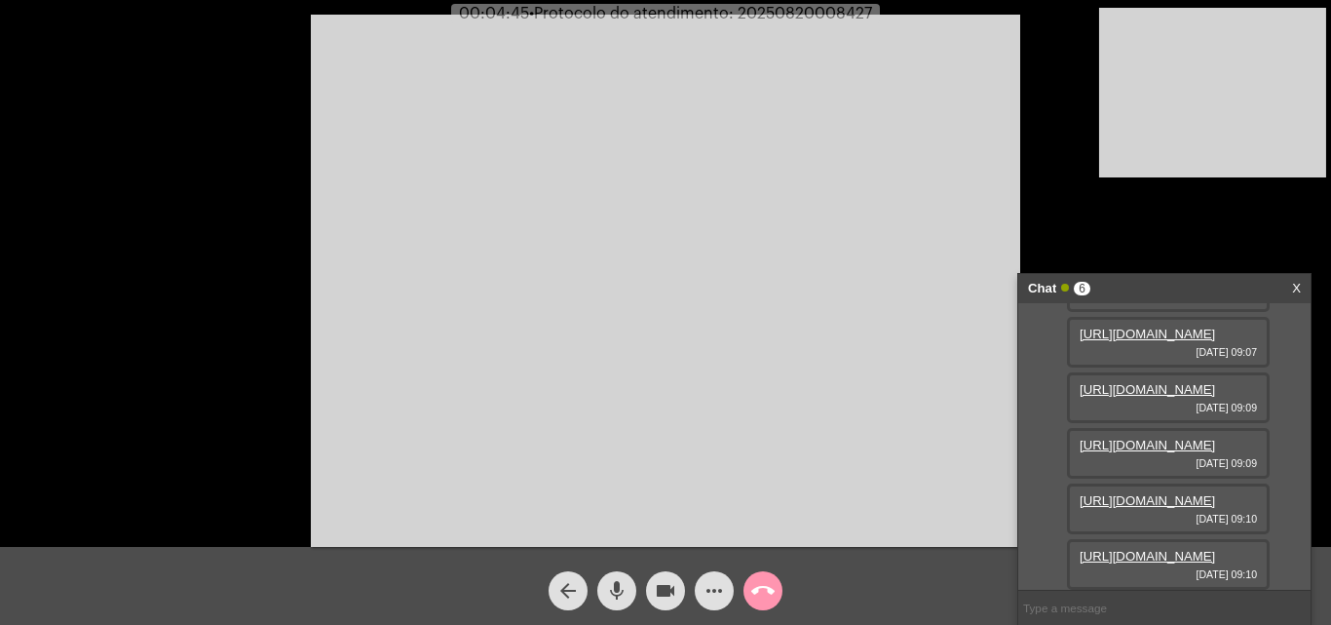
click at [1143, 452] on link "[URL][DOMAIN_NAME]" at bounding box center [1147, 444] width 135 height 15
click at [1153, 493] on link "[URL][DOMAIN_NAME]" at bounding box center [1147, 500] width 135 height 15
click at [1136, 549] on link "https://neft-transfer-bucket.s3.amazonaws.com/temp-3cab3844-9aee-9d09-63b4-2383…" at bounding box center [1147, 556] width 135 height 15
click at [626, 583] on mat-icon "mic" at bounding box center [616, 590] width 23 height 23
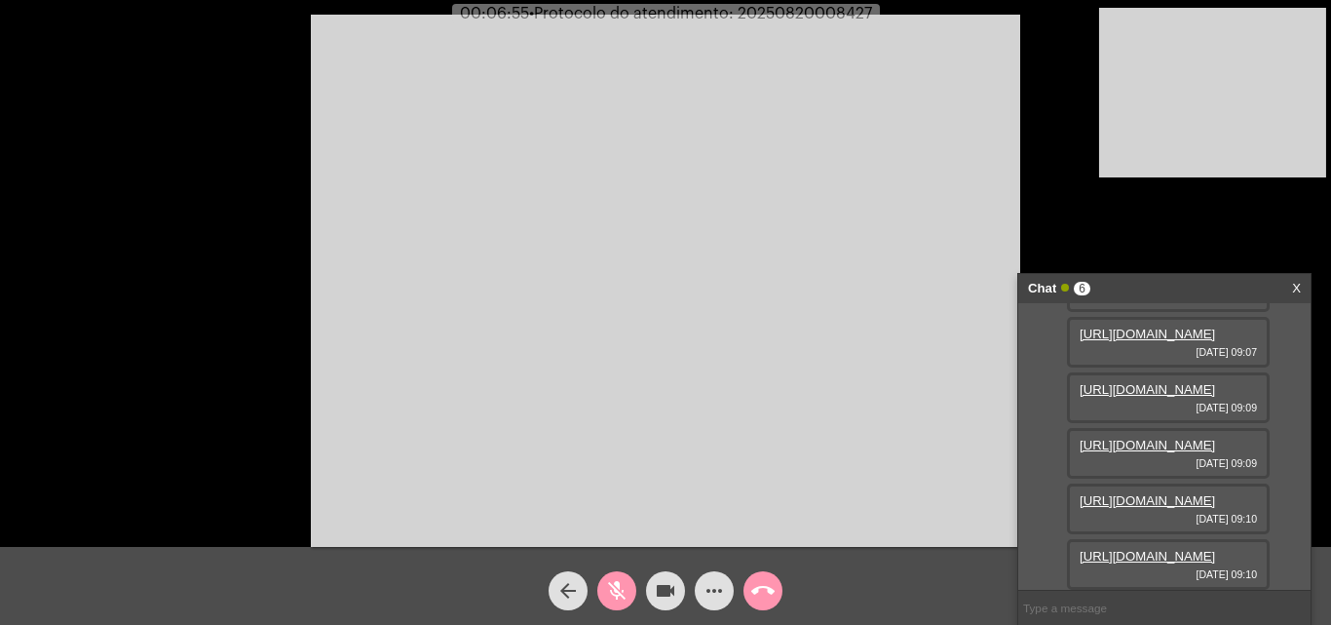
click at [615, 590] on mat-icon "mic_off" at bounding box center [616, 590] width 23 height 23
click at [729, 591] on button "more_horiz" at bounding box center [714, 590] width 39 height 39
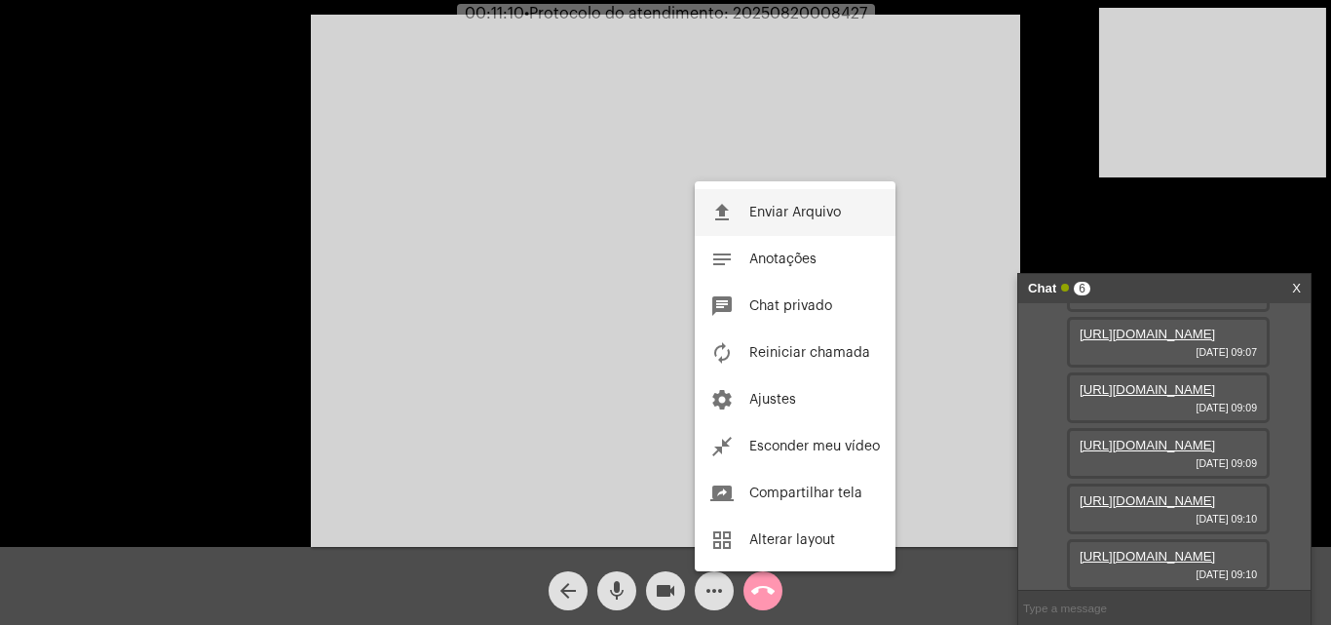
click at [745, 198] on button "file_upload Enviar Arquivo" at bounding box center [795, 212] width 201 height 47
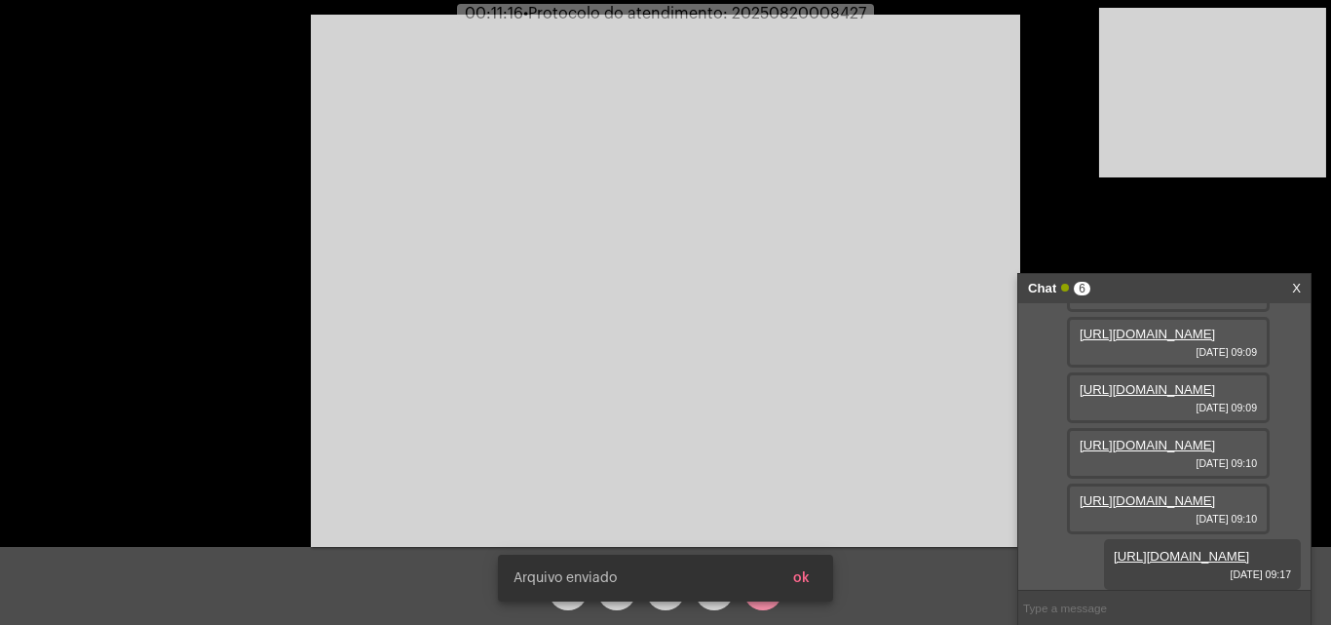
scroll to position [414, 0]
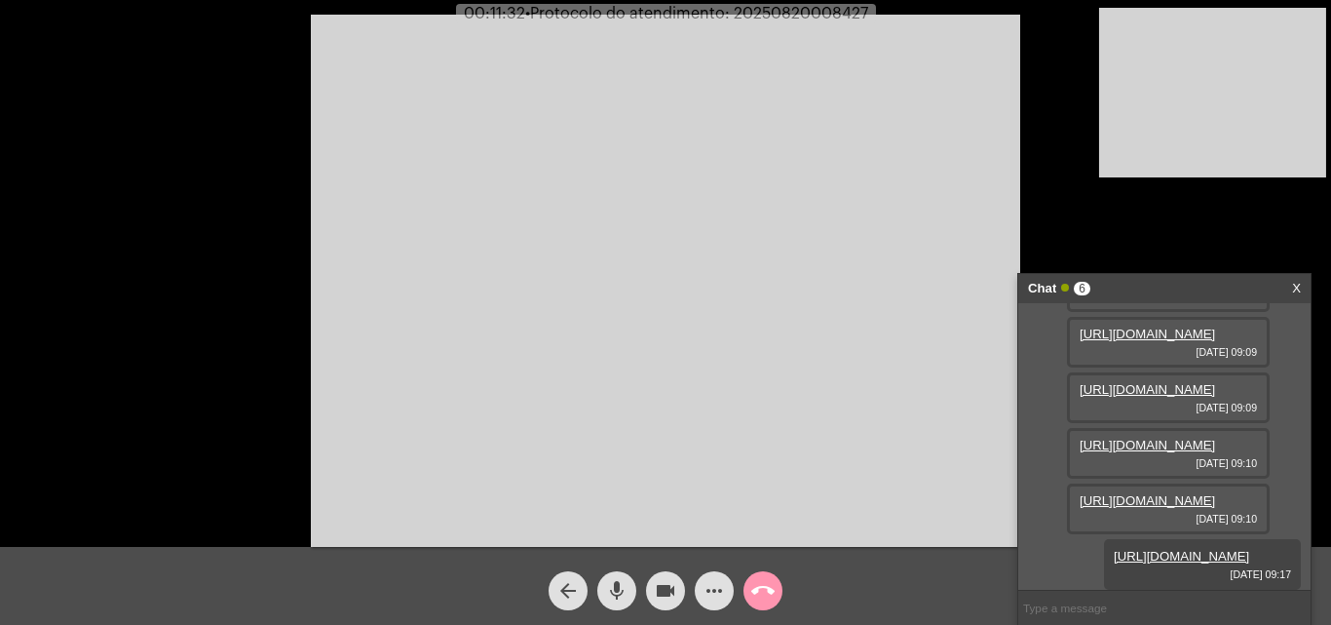
click at [783, 11] on span "• Protocolo do atendimento: 20250820008427" at bounding box center [696, 14] width 343 height 16
copy span "20250820008427"
click at [705, 597] on mat-icon "more_horiz" at bounding box center [713, 590] width 23 height 23
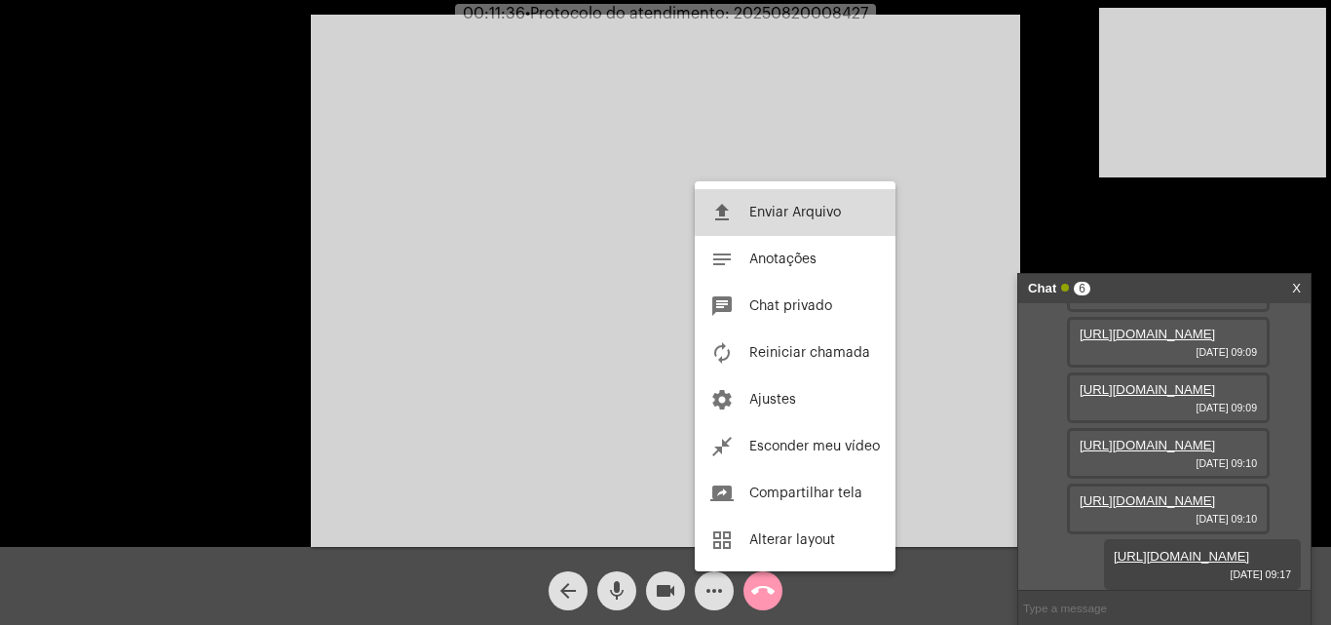
click at [816, 211] on span "Enviar Arquivo" at bounding box center [795, 213] width 92 height 14
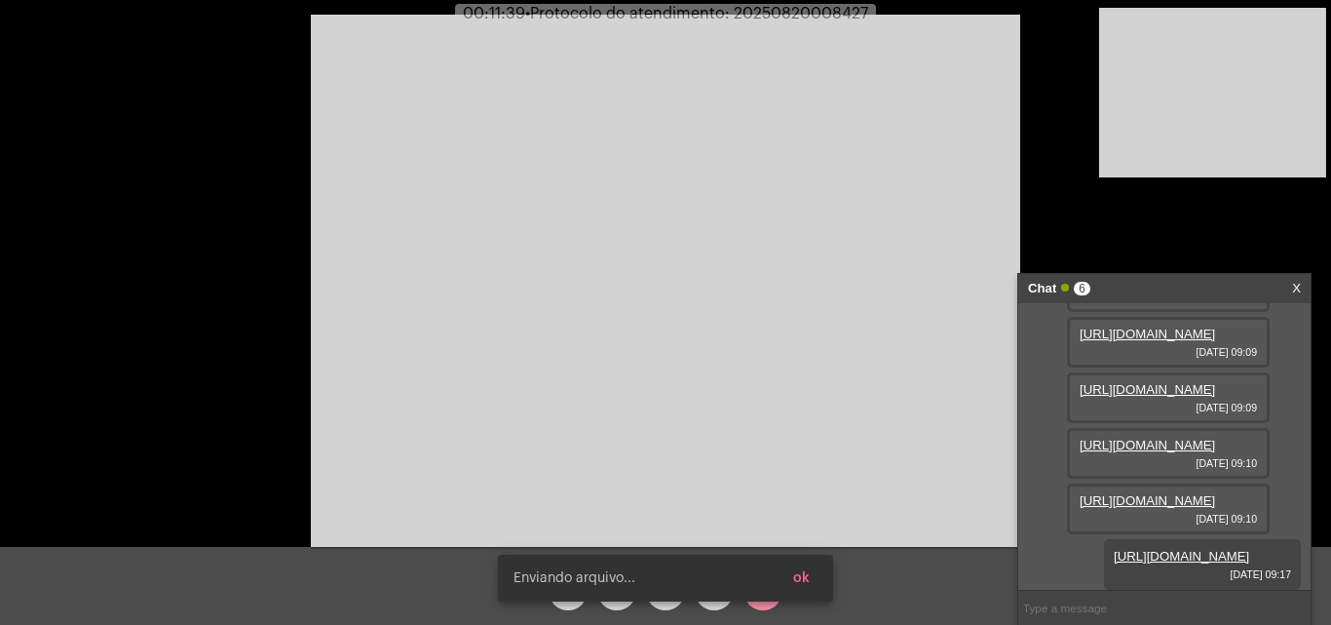
scroll to position [513, 0]
click at [817, 16] on span "• Protocolo do atendimento: 20250820008427" at bounding box center [694, 14] width 343 height 16
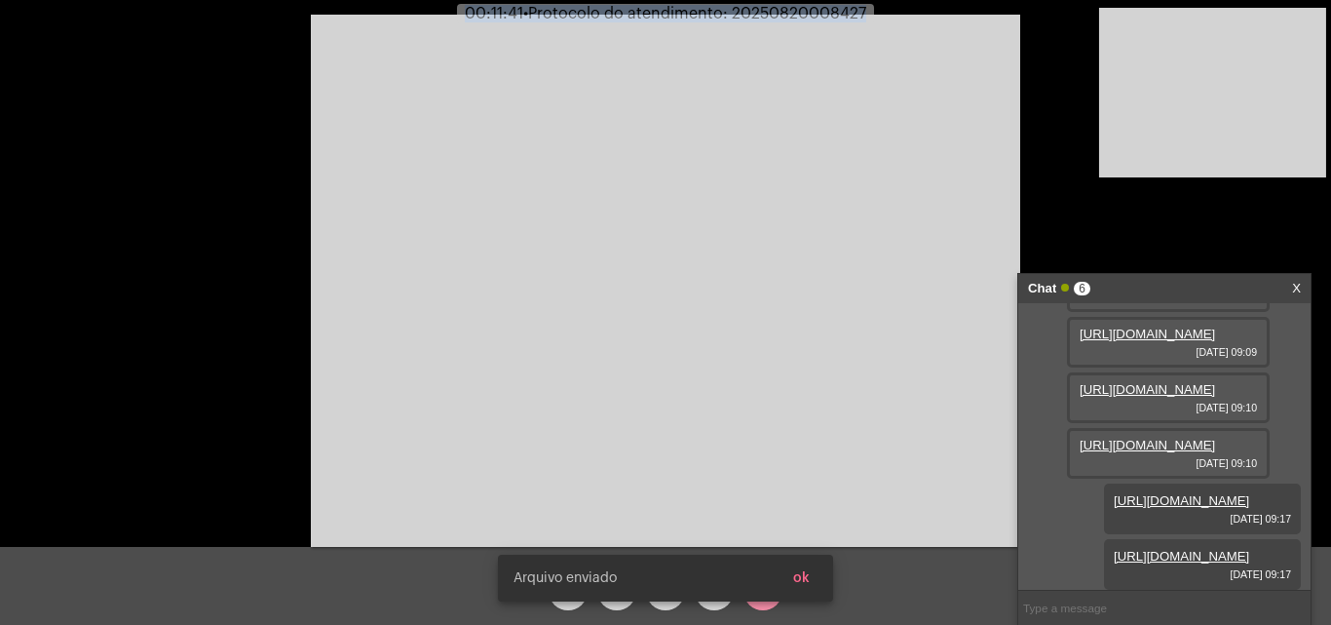
click at [817, 16] on span "• Protocolo do atendimento: 20250820008427" at bounding box center [694, 14] width 343 height 16
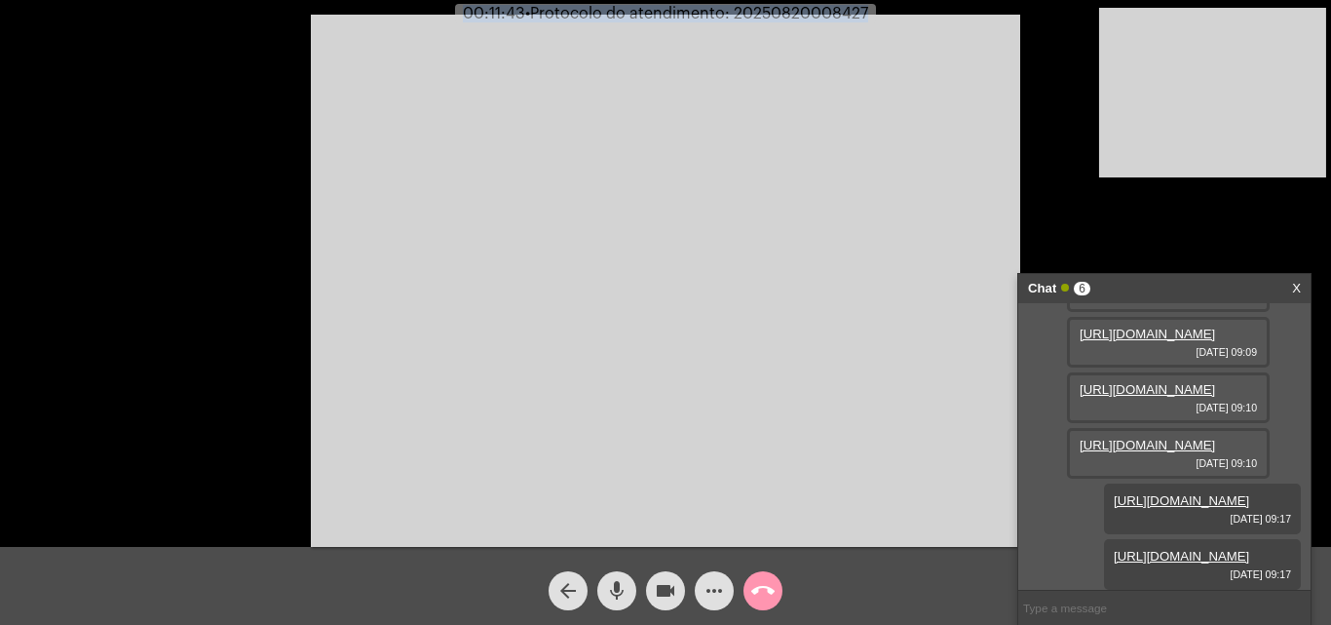
drag, startPoint x: 817, startPoint y: 16, endPoint x: 753, endPoint y: 120, distance: 122.5
click at [753, 120] on video at bounding box center [665, 281] width 709 height 532
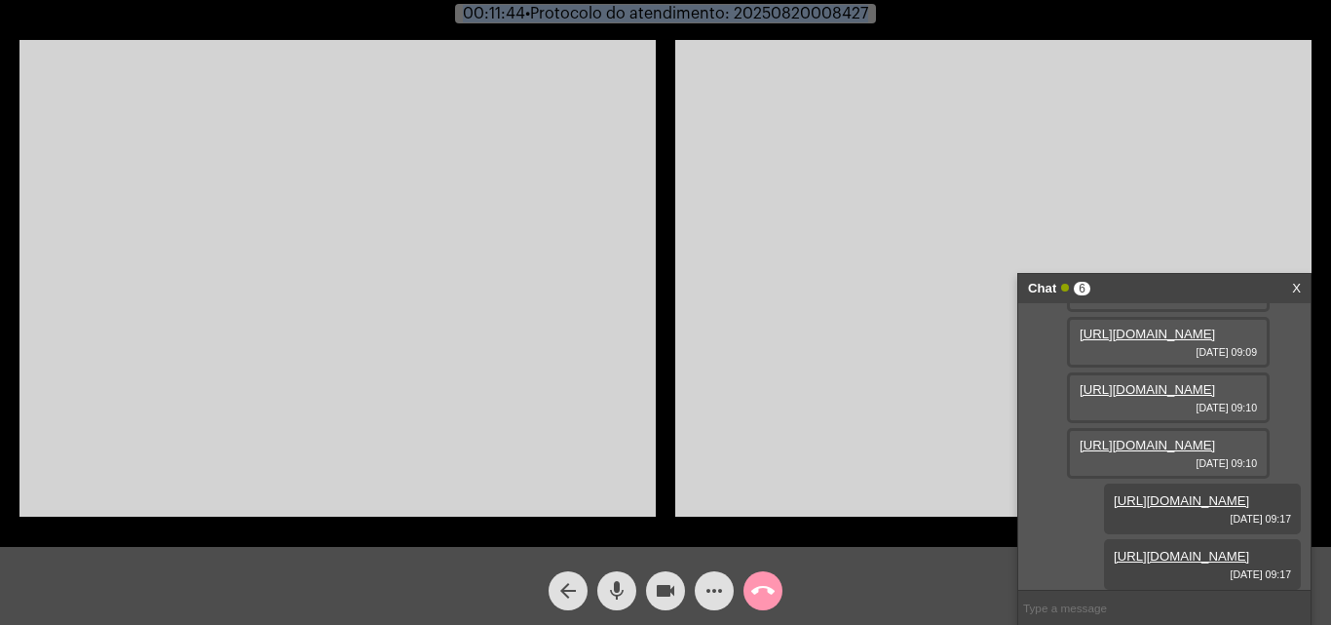
click at [755, 14] on span "• Protocolo do atendimento: 20250820008427" at bounding box center [696, 14] width 343 height 16
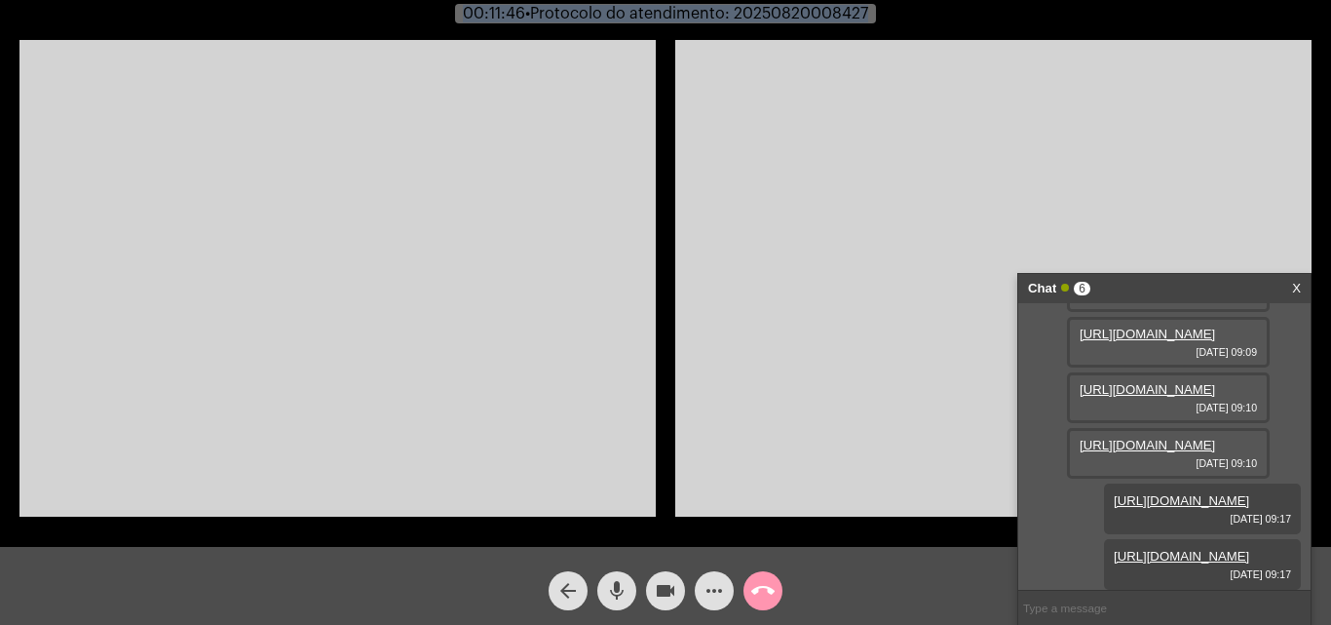
click at [755, 85] on video at bounding box center [993, 278] width 636 height 476
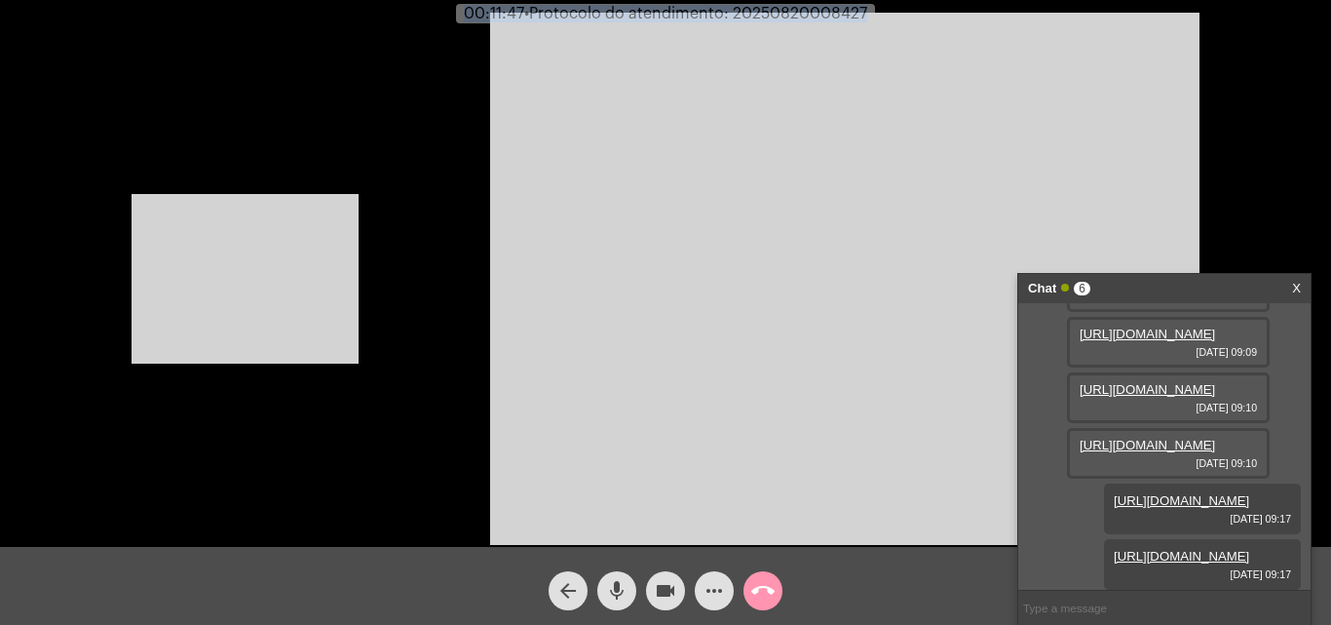
click at [783, 19] on span "• Protocolo do atendimento: 20250820008427" at bounding box center [695, 14] width 343 height 16
click at [783, 19] on span "• Protocolo do atendimento: 20250820008427" at bounding box center [696, 14] width 343 height 16
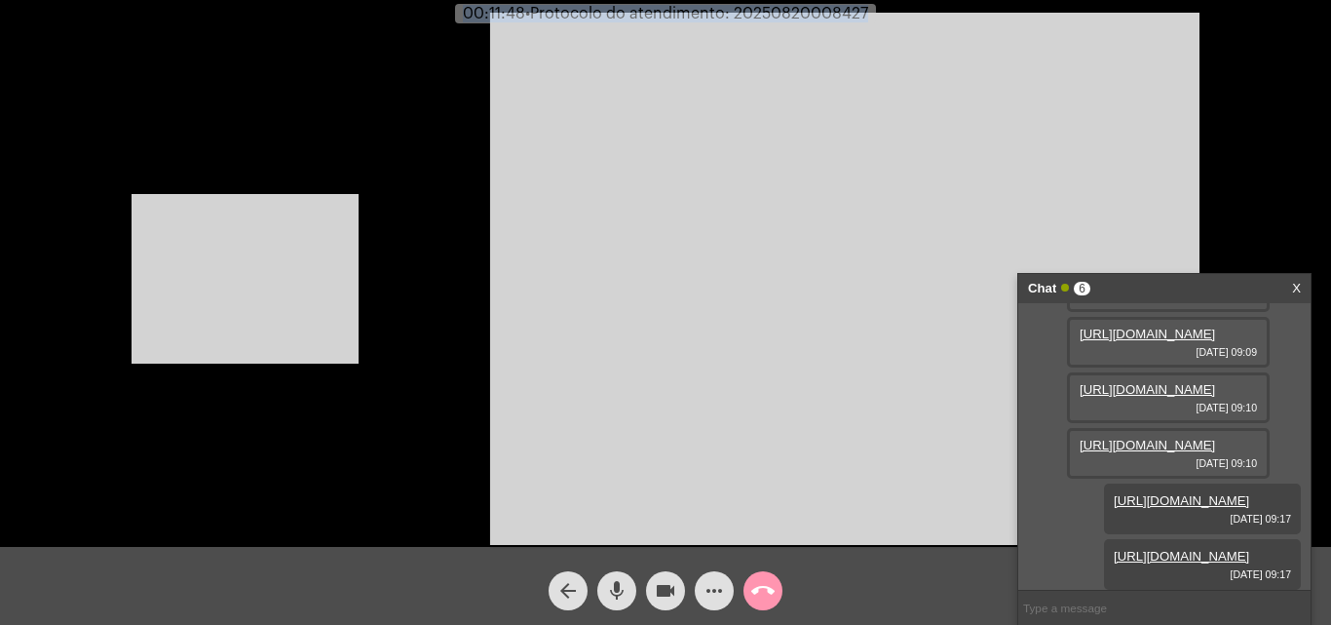
click at [779, 59] on video at bounding box center [844, 279] width 709 height 532
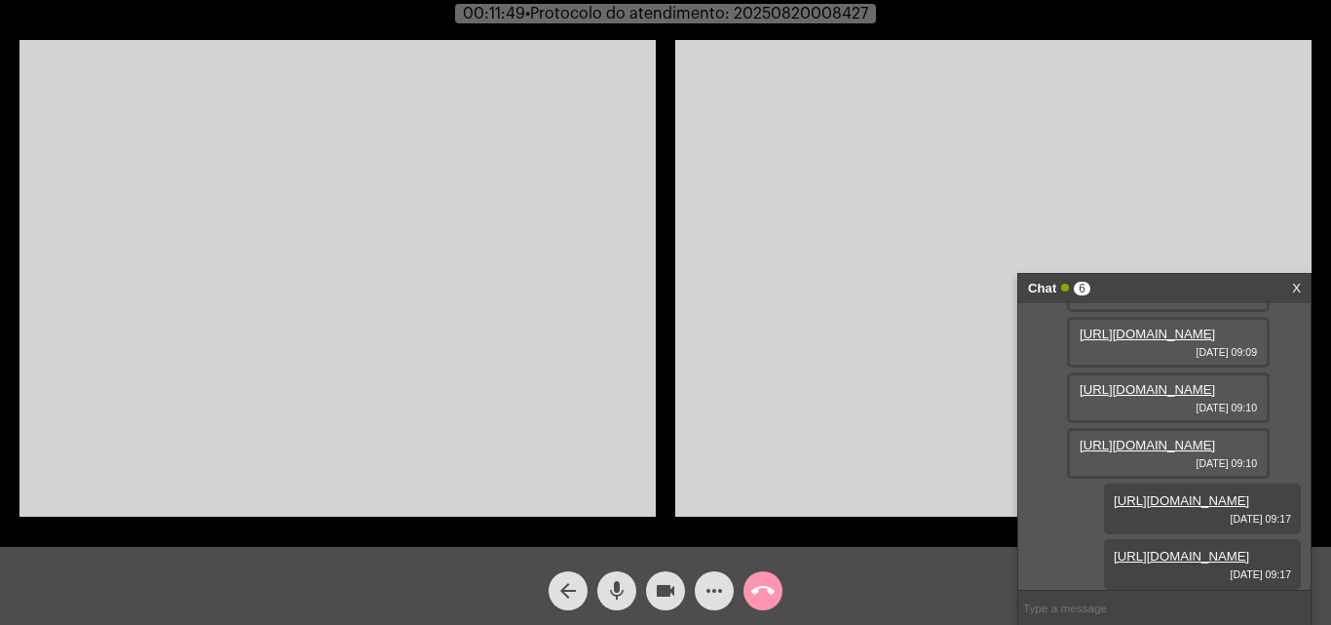
click at [797, 3] on div "Acessando Câmera e Microfone..." at bounding box center [665, 276] width 1327 height 547
click at [798, 8] on span "• Protocolo do atendimento: 20250820008427" at bounding box center [696, 14] width 343 height 16
copy span "20250820008427"
click at [1081, 594] on input "text" at bounding box center [1164, 607] width 292 height 34
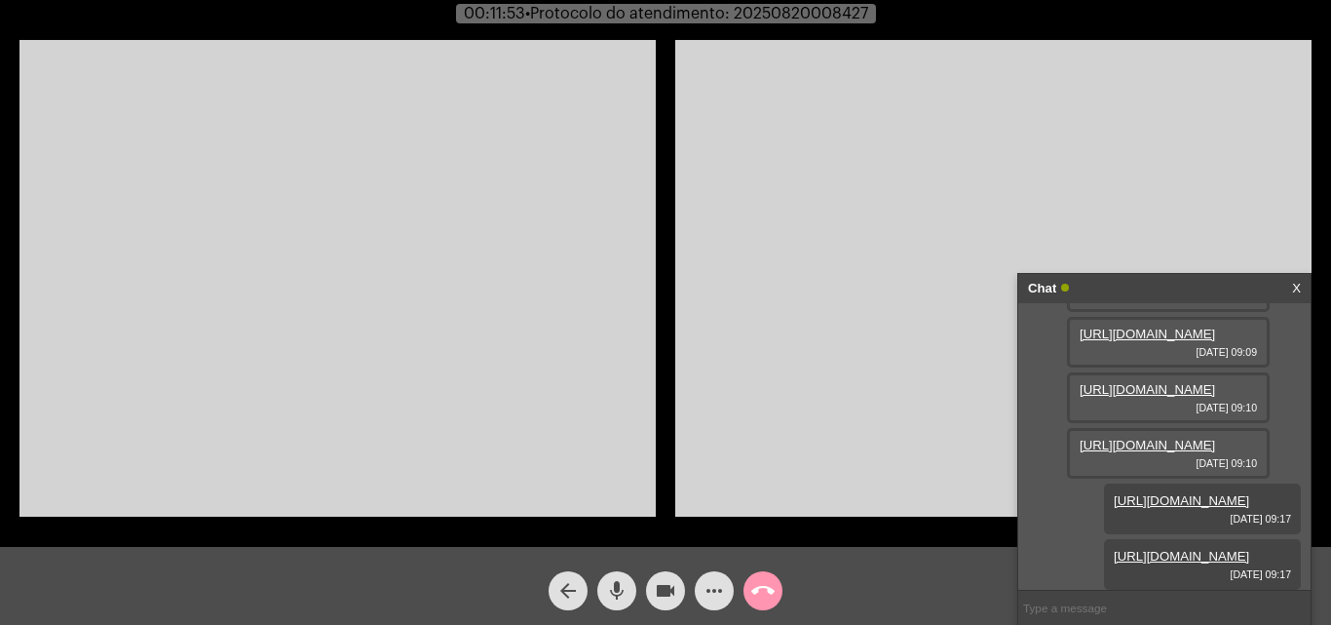
paste input "20250820008427"
type input "20250820008427"
click at [774, 592] on mat-icon "call_end" at bounding box center [762, 590] width 23 height 23
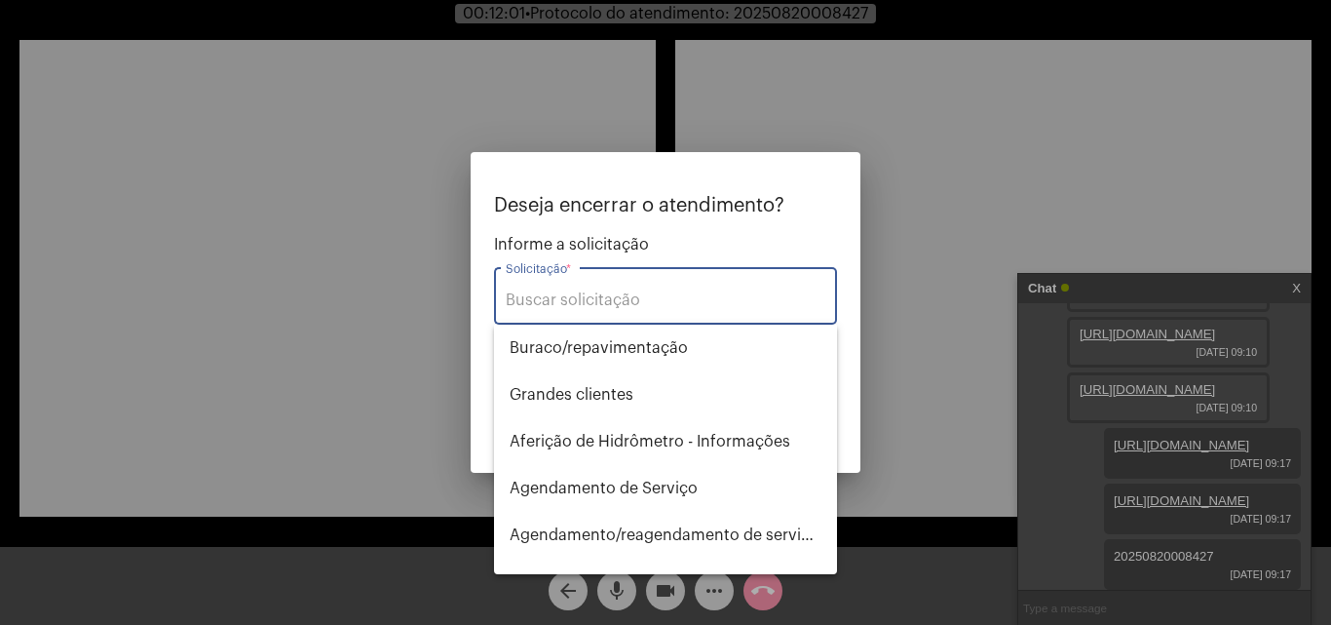
click at [640, 310] on div "Solicitação *" at bounding box center [666, 293] width 320 height 61
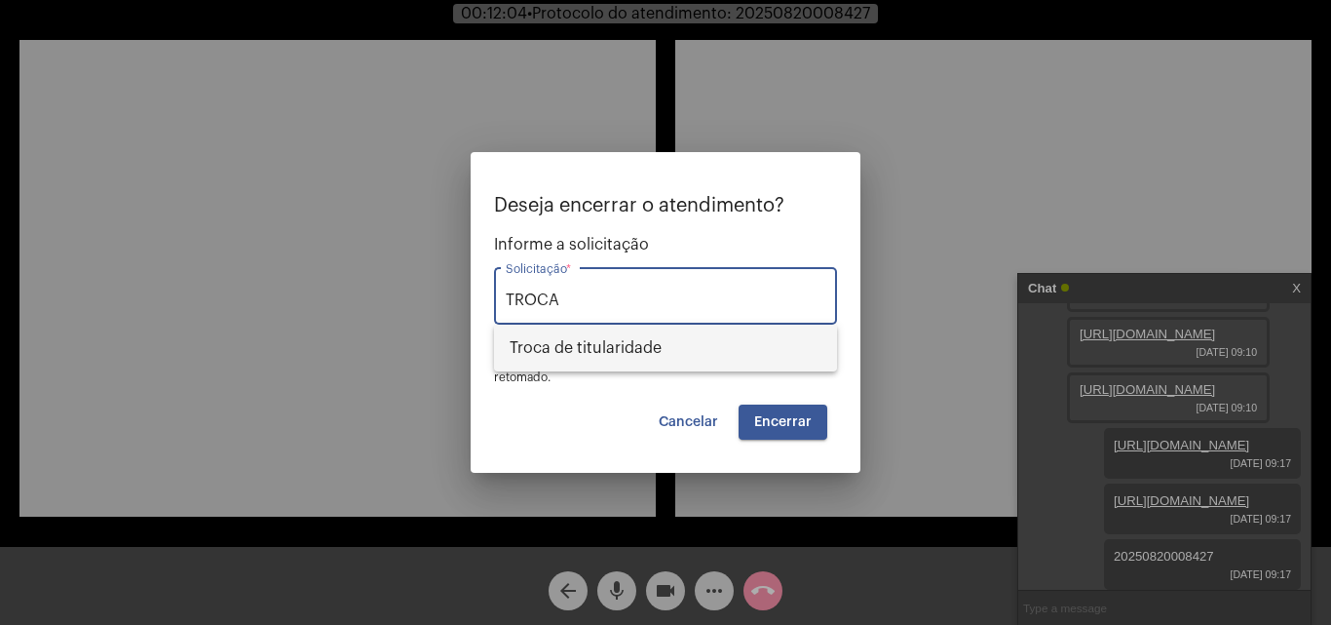
click at [617, 352] on span "Troca de titularidade" at bounding box center [666, 347] width 312 height 47
type input "Troca de titularidade"
click at [775, 412] on button "Encerrar" at bounding box center [783, 421] width 89 height 35
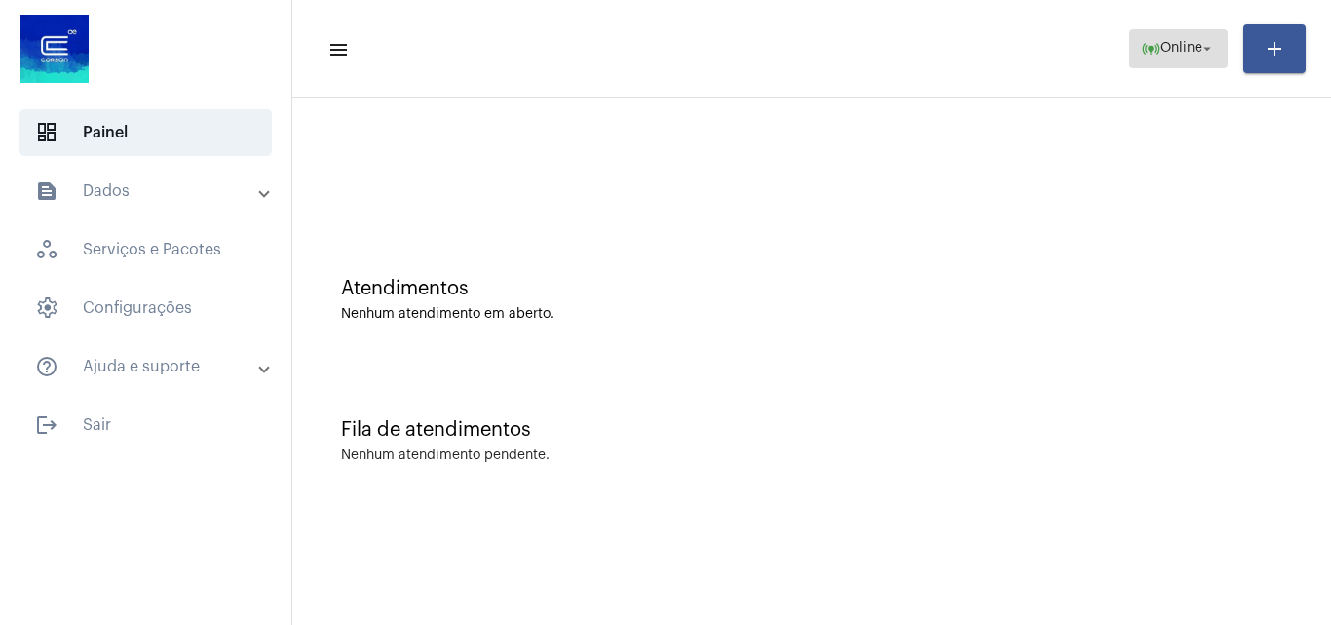
click at [1204, 52] on mat-icon "arrow_drop_down" at bounding box center [1207, 49] width 18 height 18
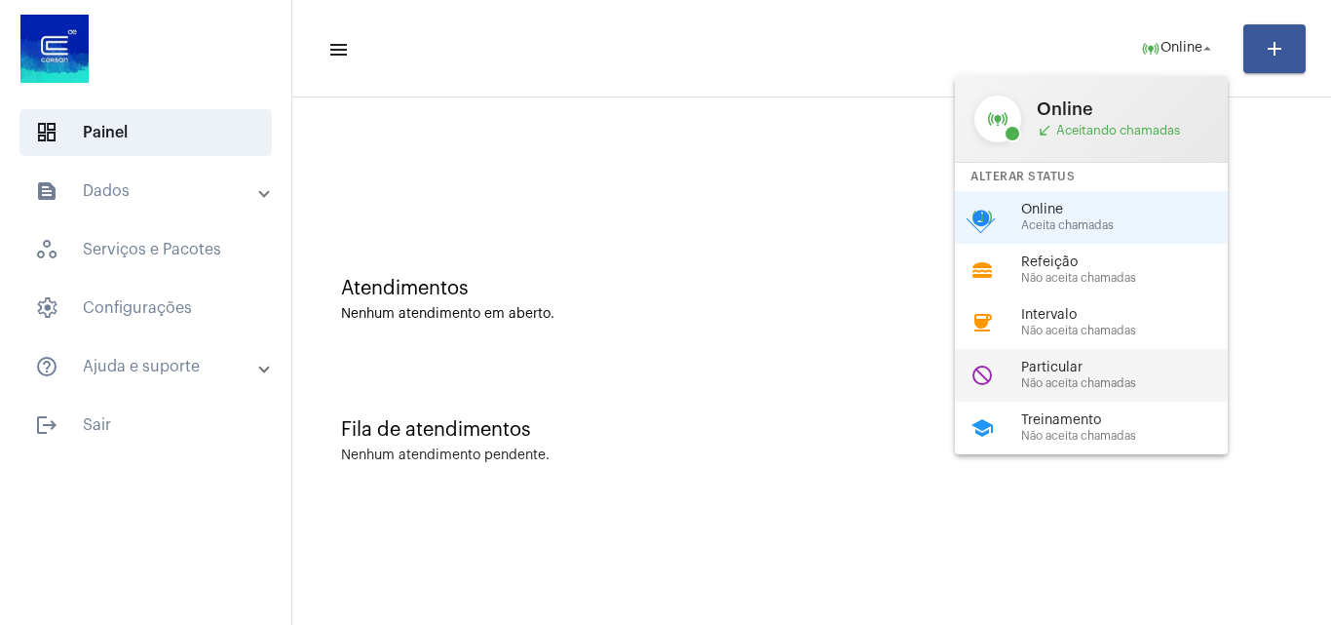
click at [1137, 362] on span "Particular" at bounding box center [1132, 367] width 222 height 15
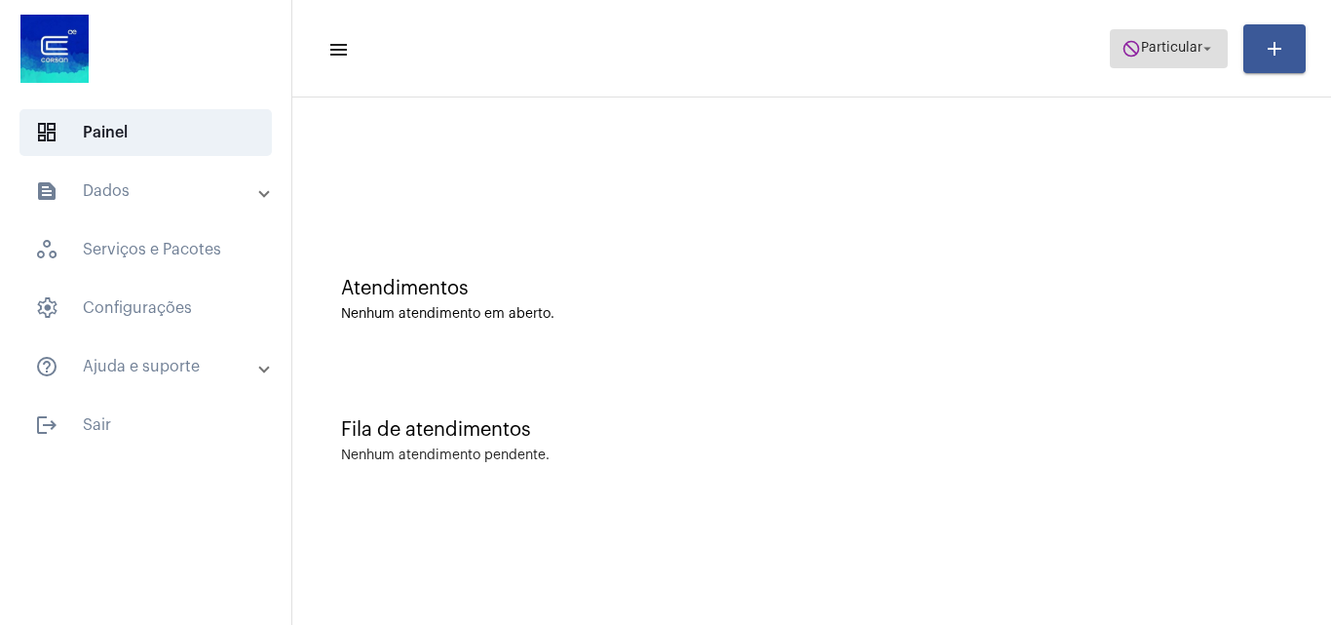
click at [1210, 67] on button "do_not_disturb Particular arrow_drop_down" at bounding box center [1169, 48] width 118 height 39
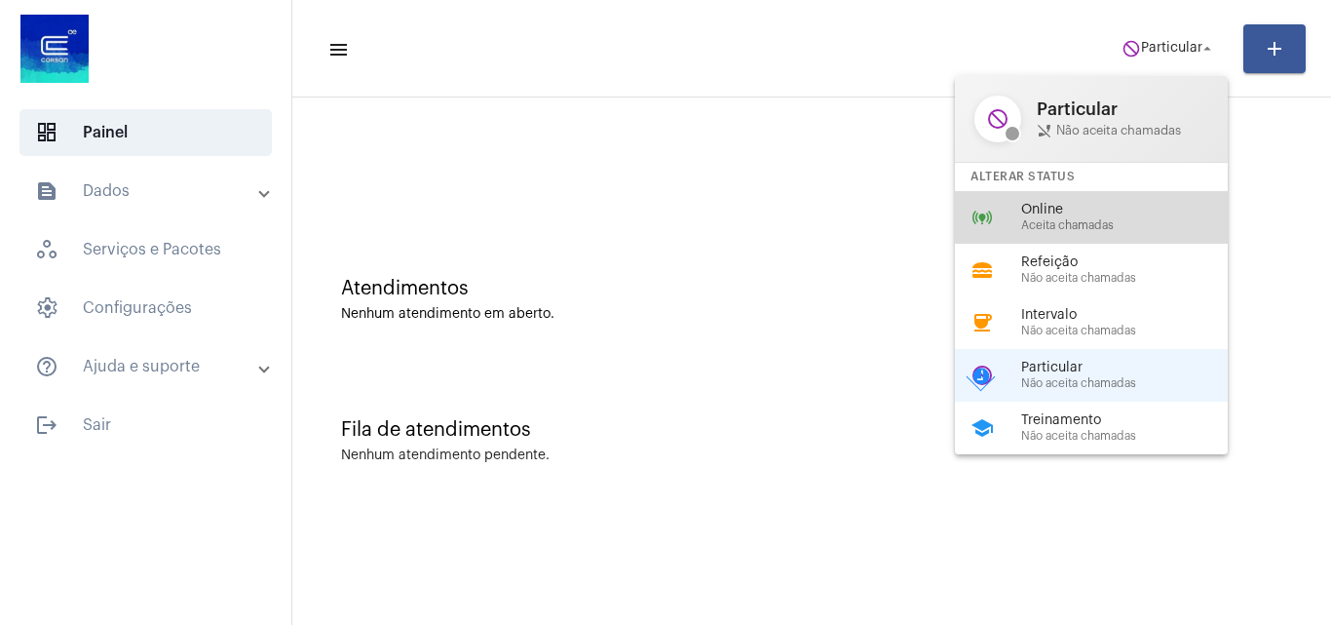
click at [1131, 209] on span "Online" at bounding box center [1132, 210] width 222 height 15
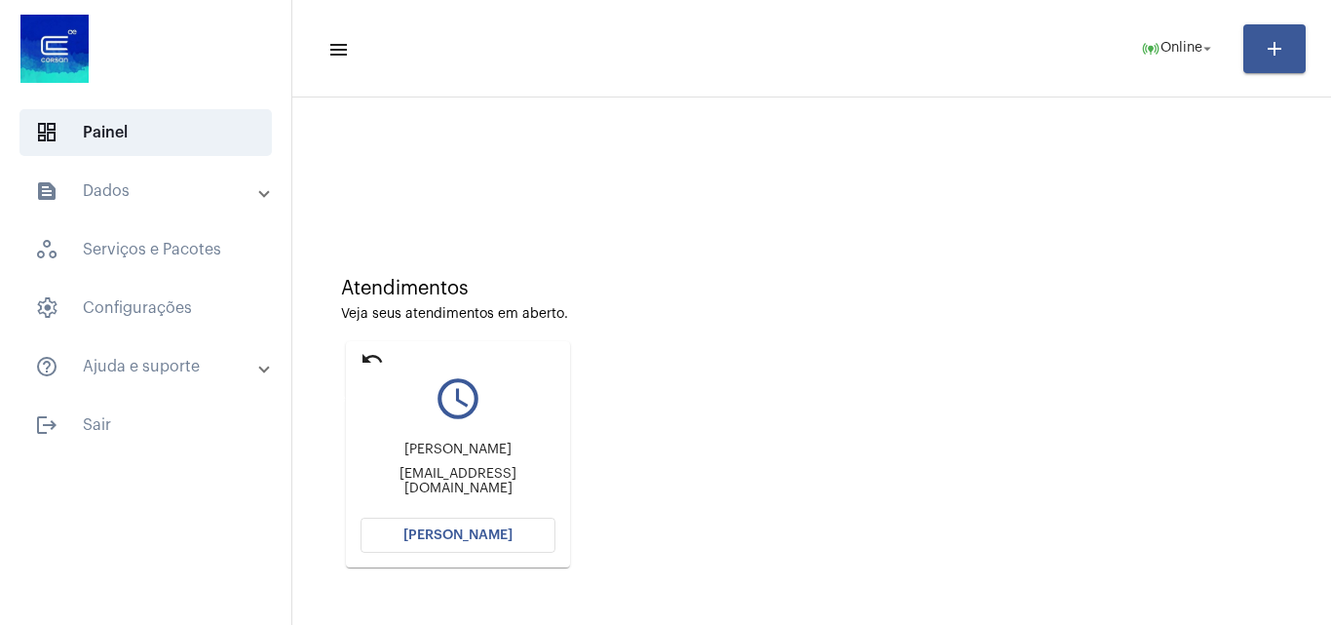
click at [372, 354] on mat-icon "undo" at bounding box center [371, 358] width 23 height 23
click at [374, 360] on mat-icon "undo" at bounding box center [371, 358] width 23 height 23
click at [516, 533] on button "[PERSON_NAME]" at bounding box center [457, 534] width 195 height 35
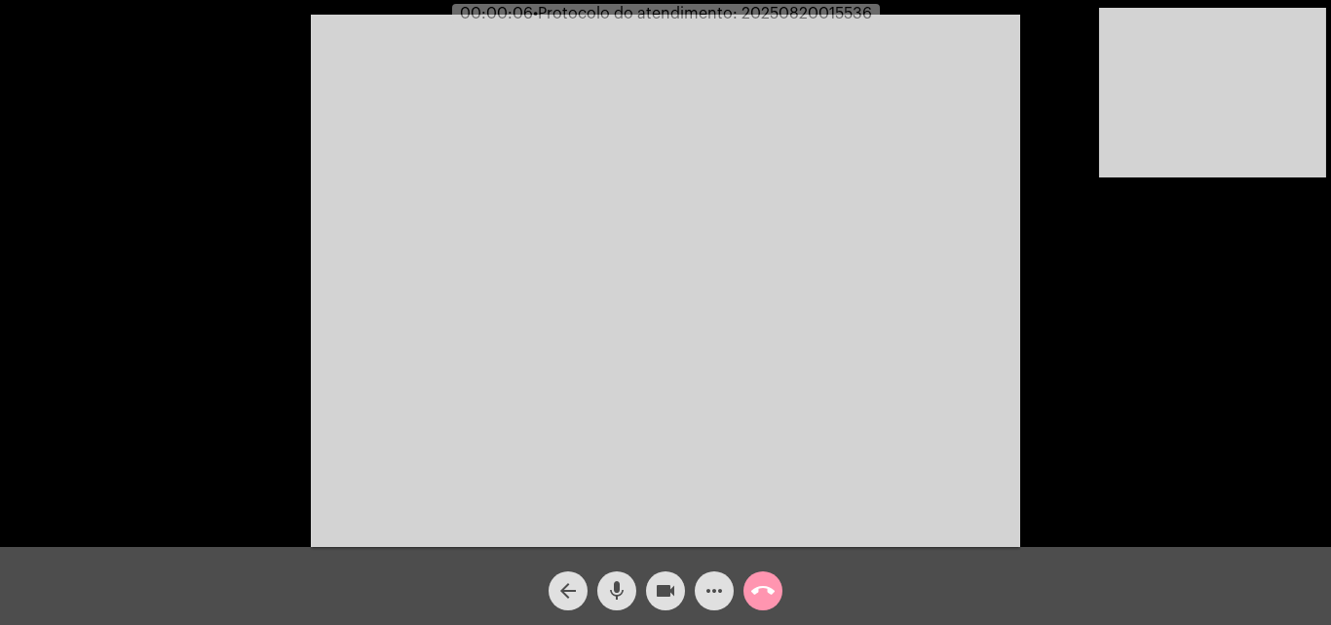
click at [1126, 439] on div "Acessando Câmera e Microfone..." at bounding box center [665, 278] width 1327 height 547
click at [616, 587] on mat-icon "mic" at bounding box center [616, 590] width 23 height 23
click at [655, 584] on mat-icon "videocam" at bounding box center [665, 590] width 23 height 23
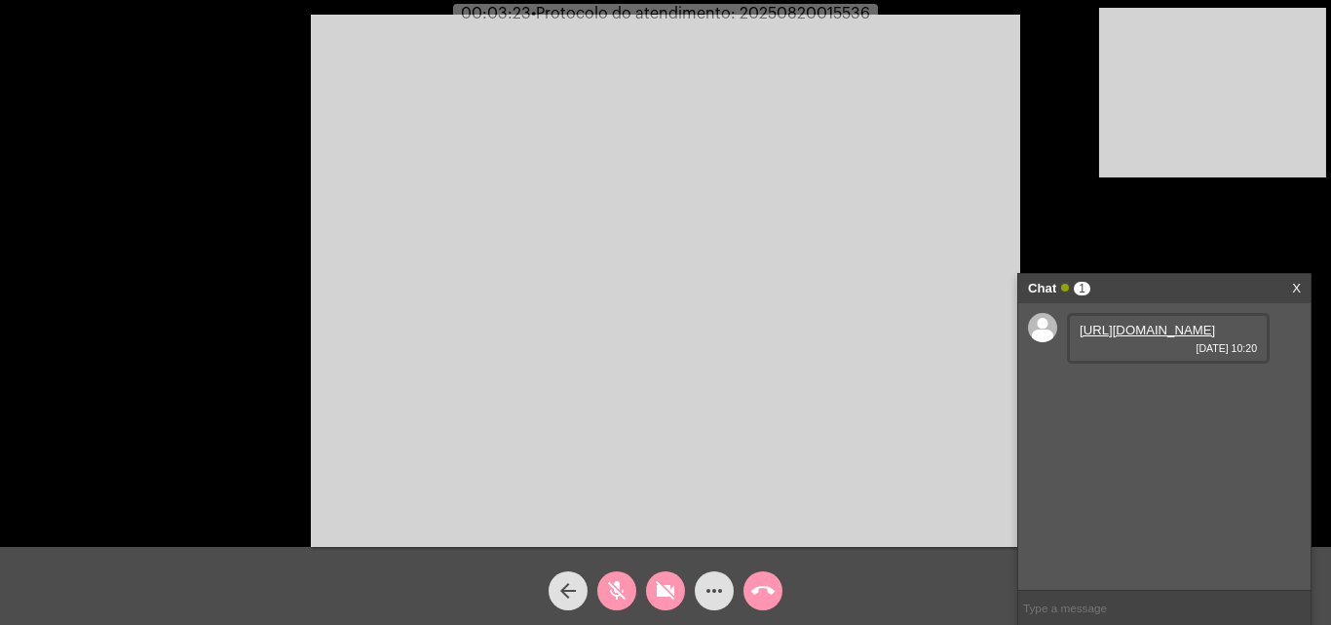
click at [1118, 337] on link "https://neft-transfer-bucket.s3.amazonaws.com/temp-1af4cb7b-7a8b-c9a9-96d6-b4fa…" at bounding box center [1147, 330] width 135 height 15
click at [614, 591] on mat-icon "mic_off" at bounding box center [616, 590] width 23 height 23
click at [614, 591] on mat-icon "mic" at bounding box center [616, 590] width 23 height 23
click at [668, 590] on mat-icon "videocam_off" at bounding box center [665, 590] width 23 height 23
click at [621, 590] on mat-icon "mic_off" at bounding box center [616, 590] width 23 height 23
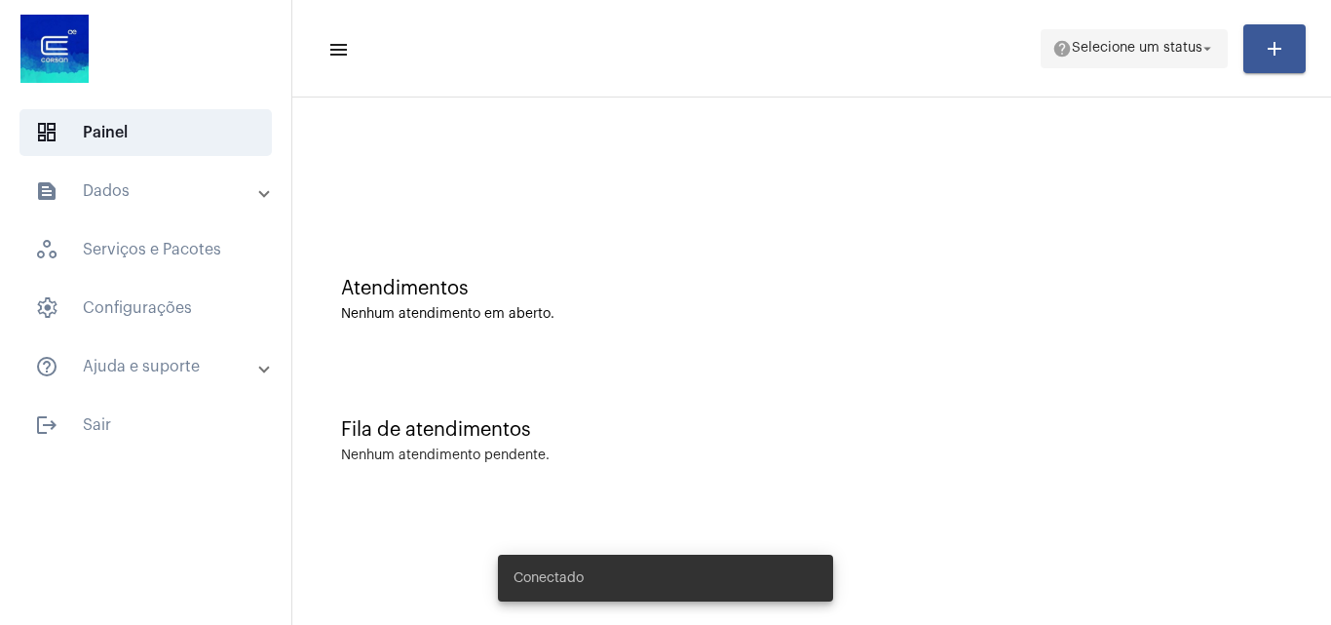
click at [1171, 45] on span "Selecione um status" at bounding box center [1137, 49] width 131 height 14
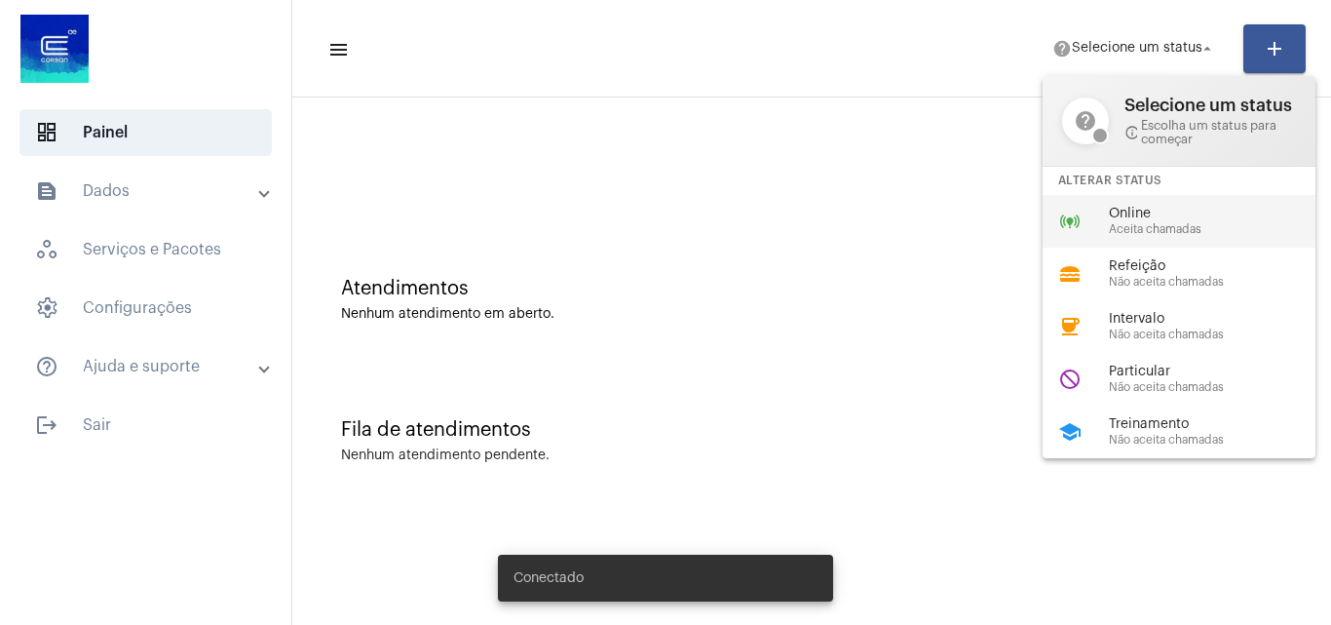
click at [1121, 200] on div "online_prediction Online Aceita chamadas" at bounding box center [1195, 221] width 304 height 53
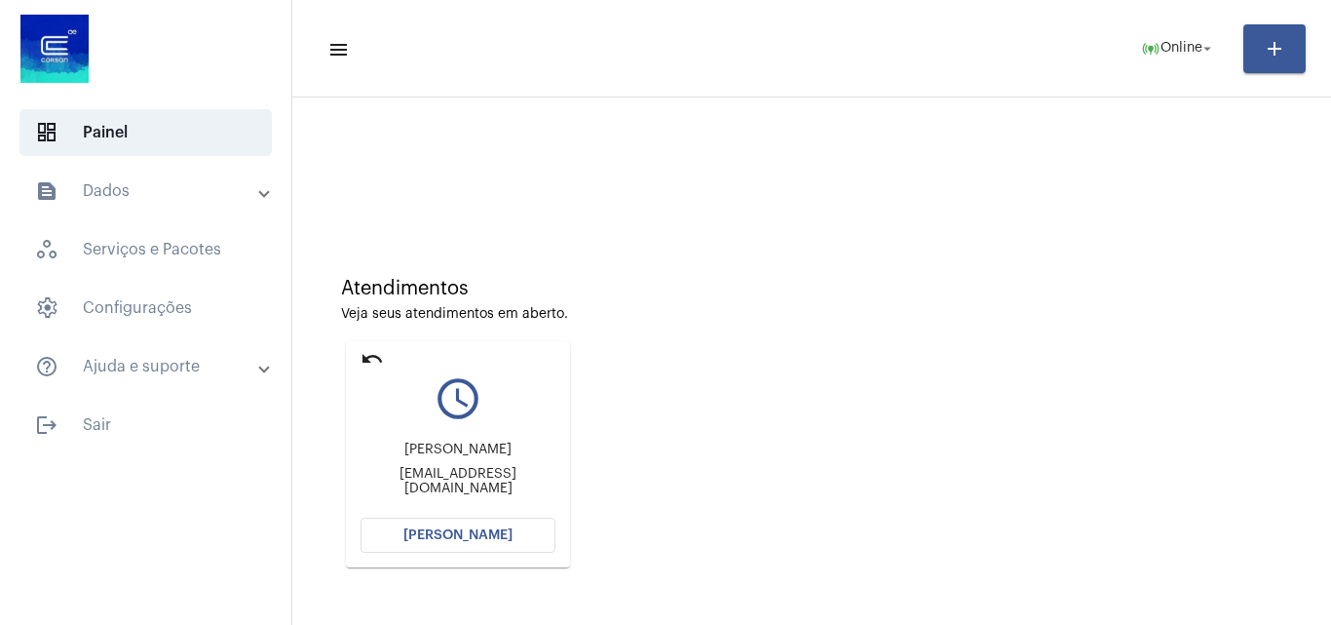
click at [445, 537] on span "[PERSON_NAME]" at bounding box center [457, 535] width 109 height 14
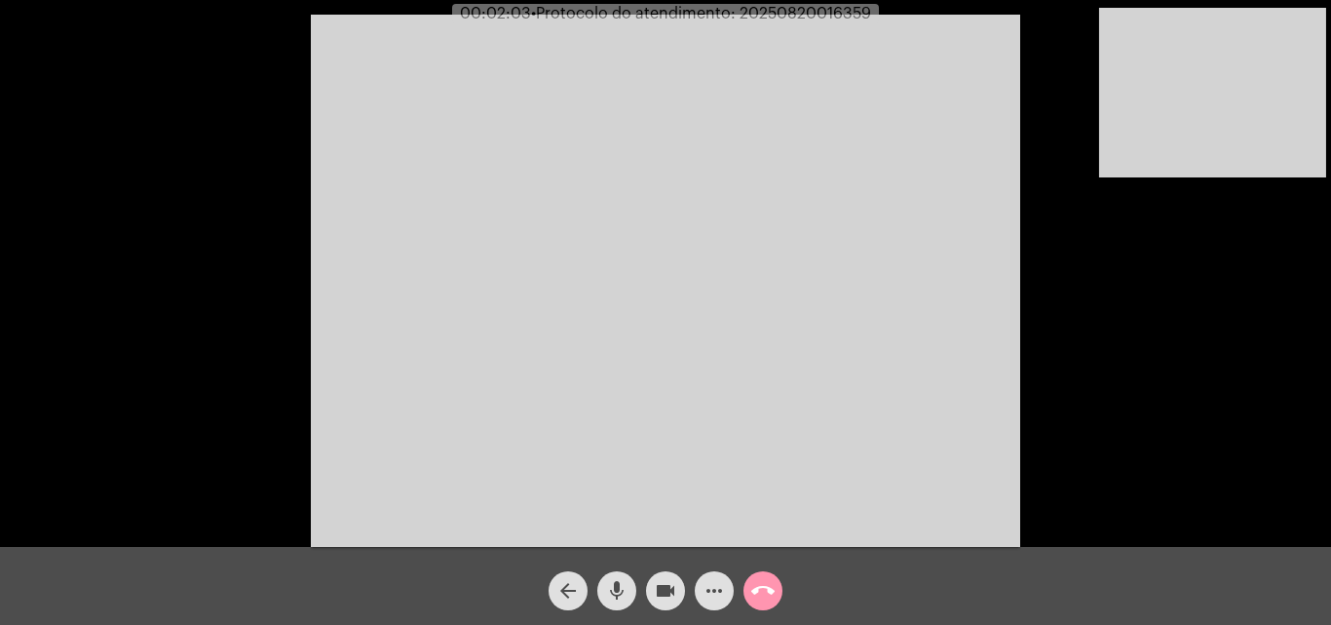
click at [616, 598] on mat-icon "mic" at bounding box center [616, 590] width 23 height 23
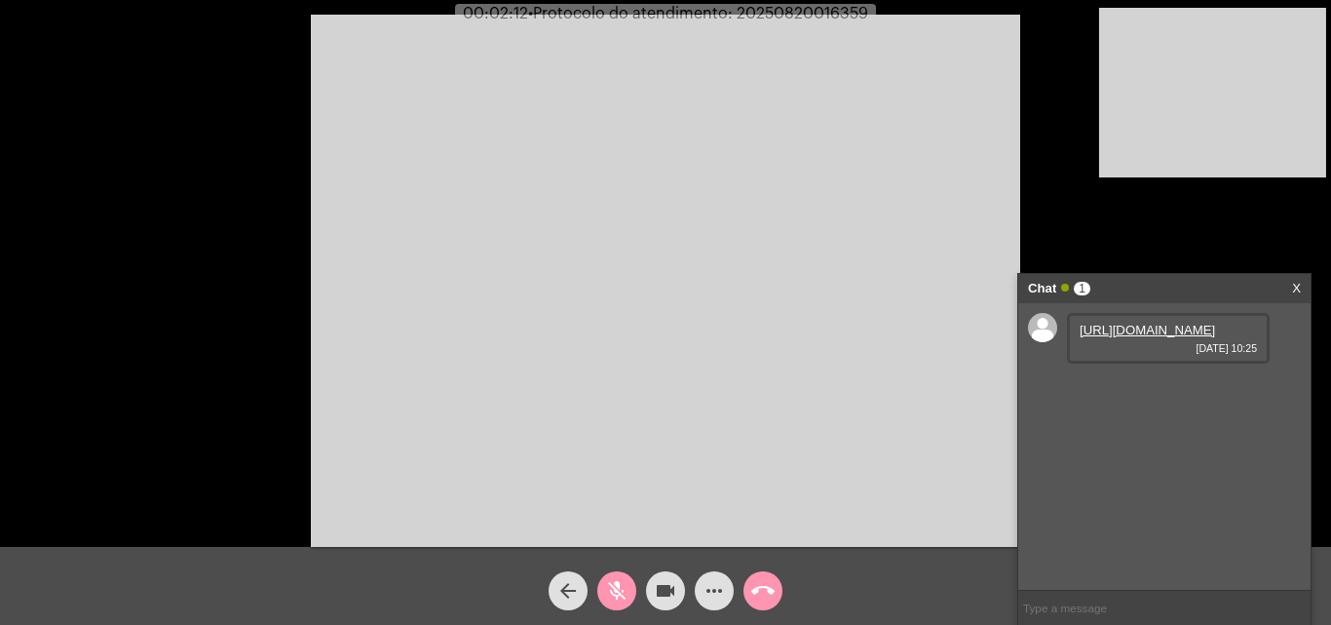
click at [1173, 337] on link "https://neft-transfer-bucket.s3.amazonaws.com/temp-81570004-14c3-ead6-dd2f-7719…" at bounding box center [1147, 330] width 135 height 15
click at [617, 599] on mat-icon "mic_off" at bounding box center [616, 590] width 23 height 23
drag, startPoint x: 1122, startPoint y: 441, endPoint x: 1091, endPoint y: 426, distance: 34.9
click at [1123, 393] on link "https://neft-transfer-bucket.s3.amazonaws.com/temp-990e7dbf-1651-6efc-14e1-8404…" at bounding box center [1147, 385] width 135 height 15
click at [1184, 143] on video at bounding box center [1212, 93] width 227 height 170
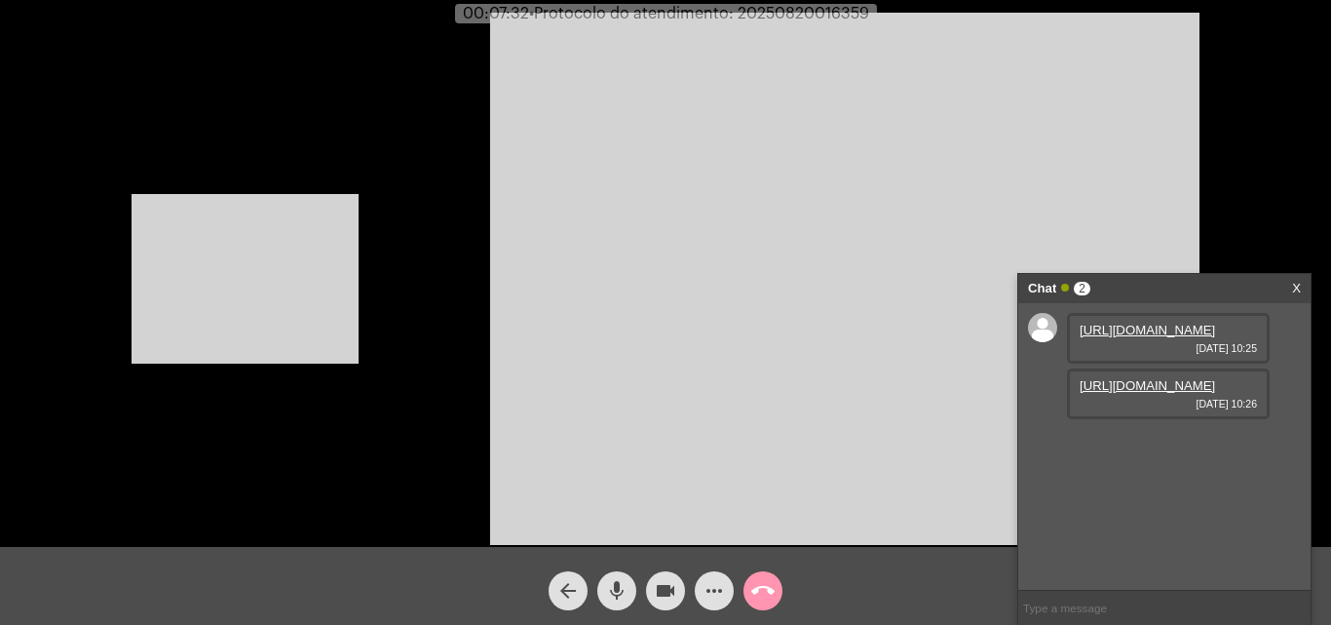
click at [344, 307] on video at bounding box center [245, 279] width 227 height 170
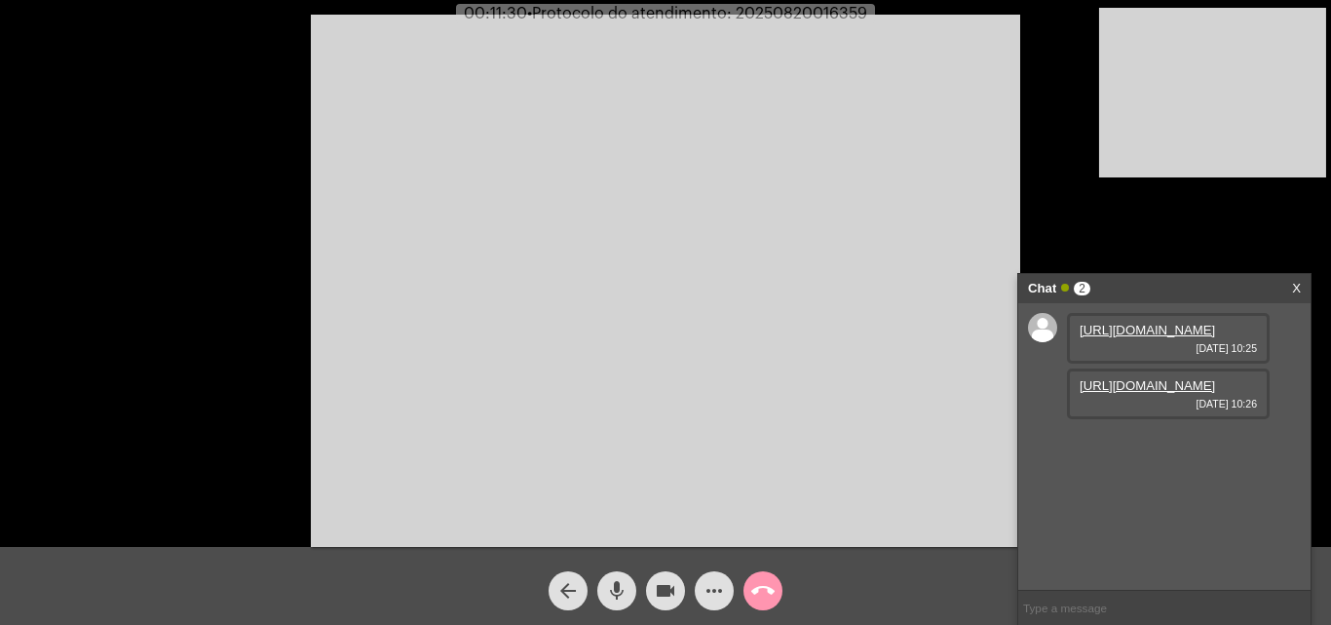
click at [705, 585] on mat-icon "more_horiz" at bounding box center [713, 590] width 23 height 23
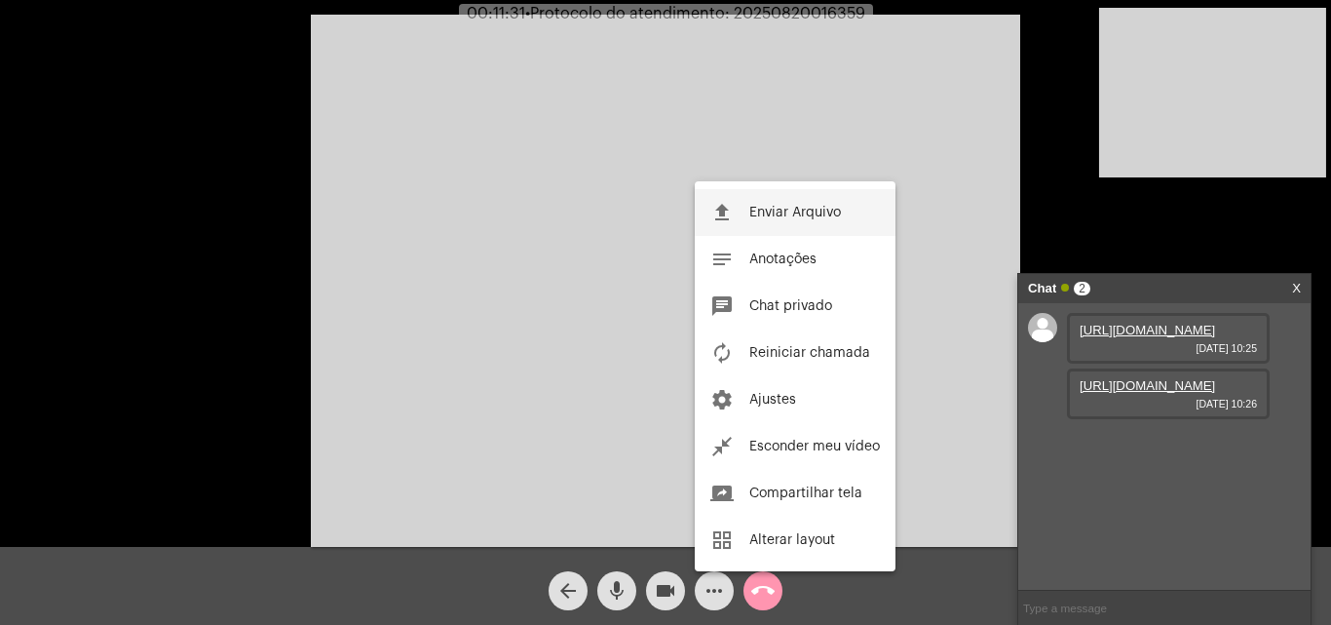
click at [767, 201] on button "file_upload Enviar Arquivo" at bounding box center [795, 212] width 201 height 47
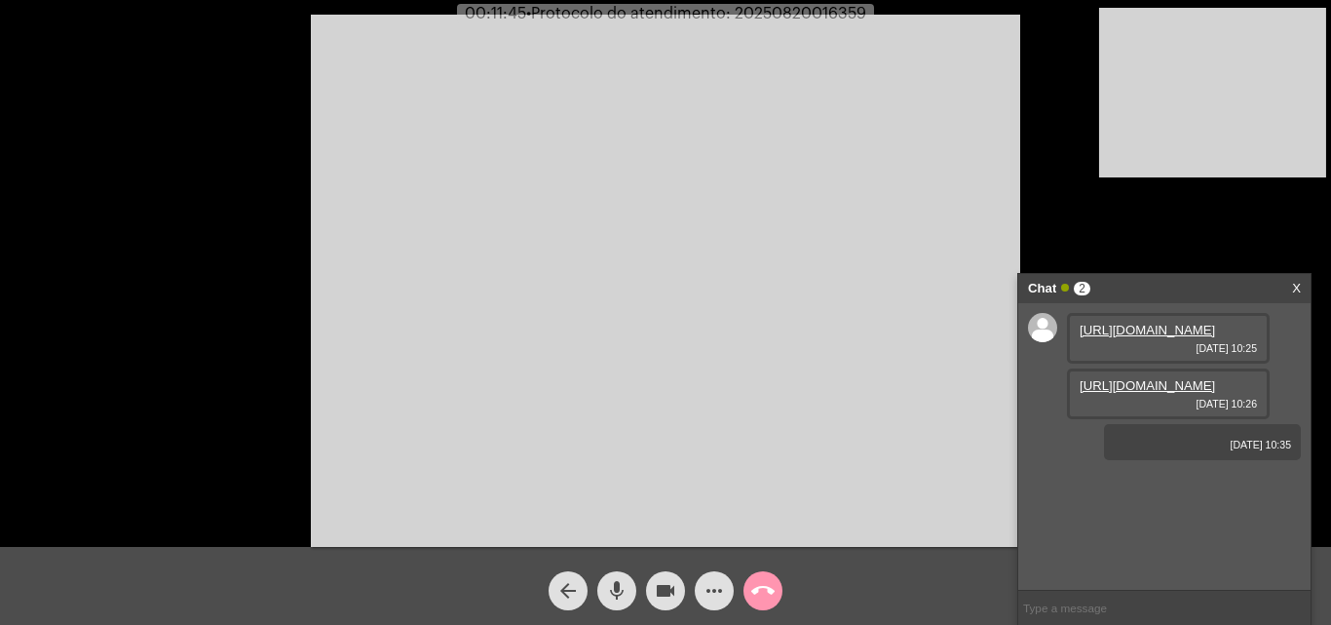
click at [708, 580] on mat-icon "more_horiz" at bounding box center [713, 590] width 23 height 23
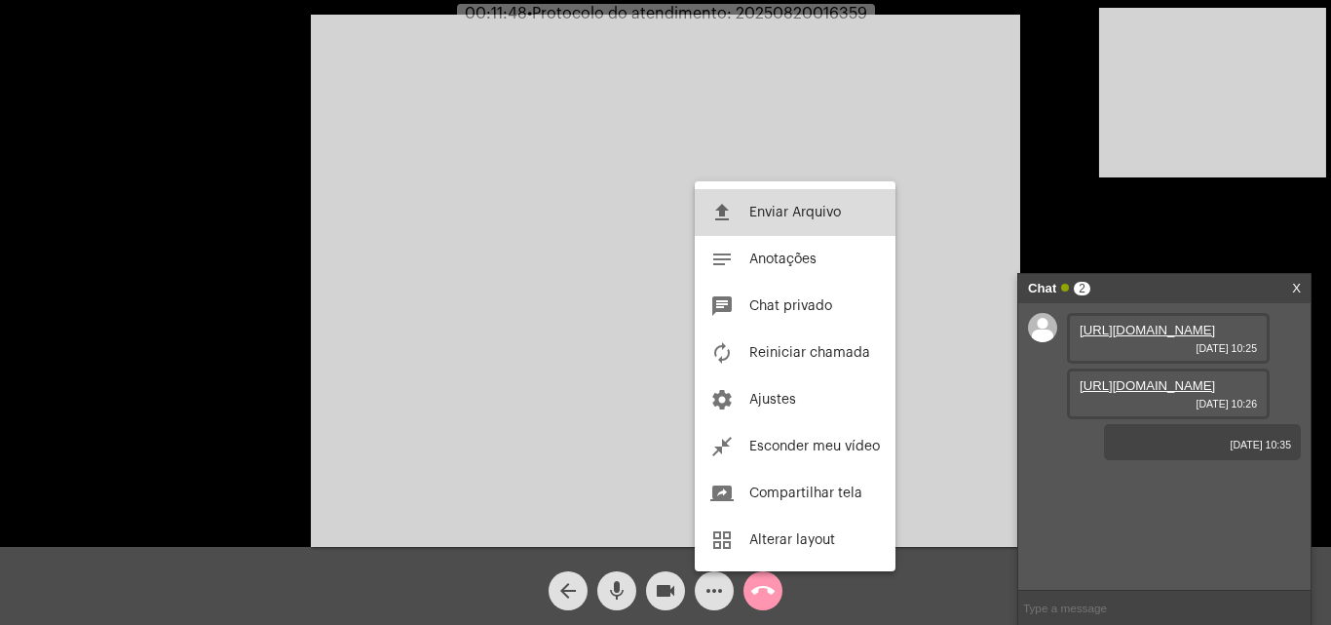
click at [752, 208] on span "Enviar Arquivo" at bounding box center [795, 213] width 92 height 14
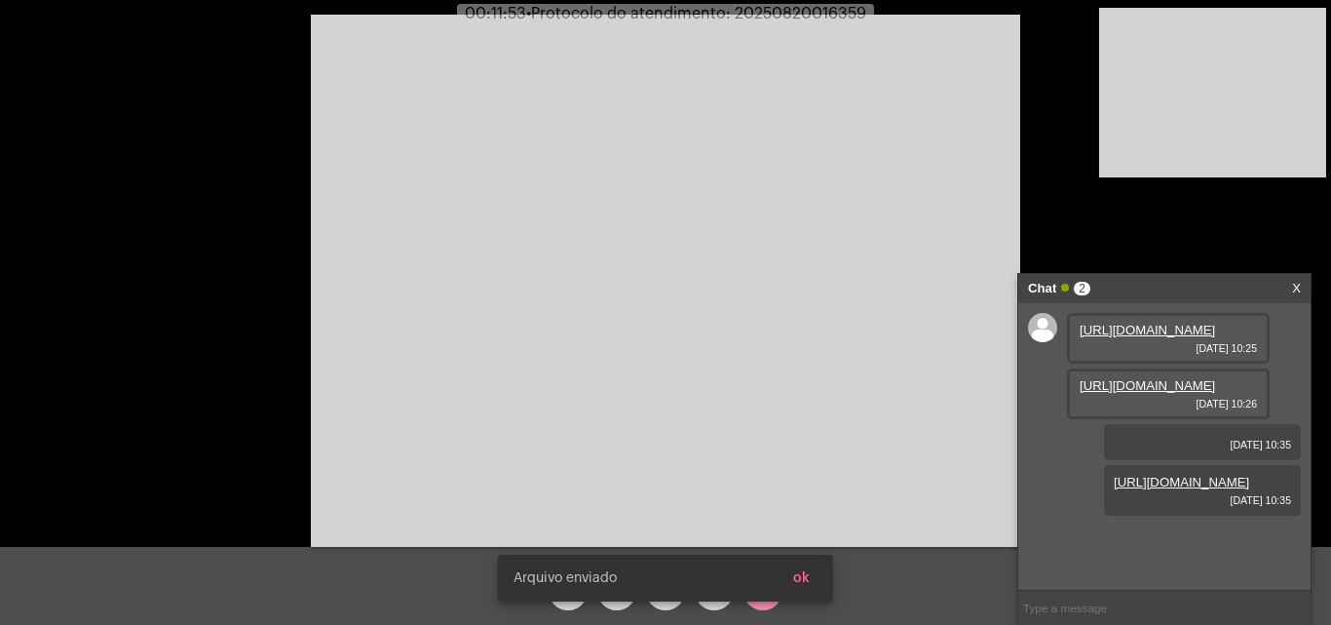
scroll to position [57, 0]
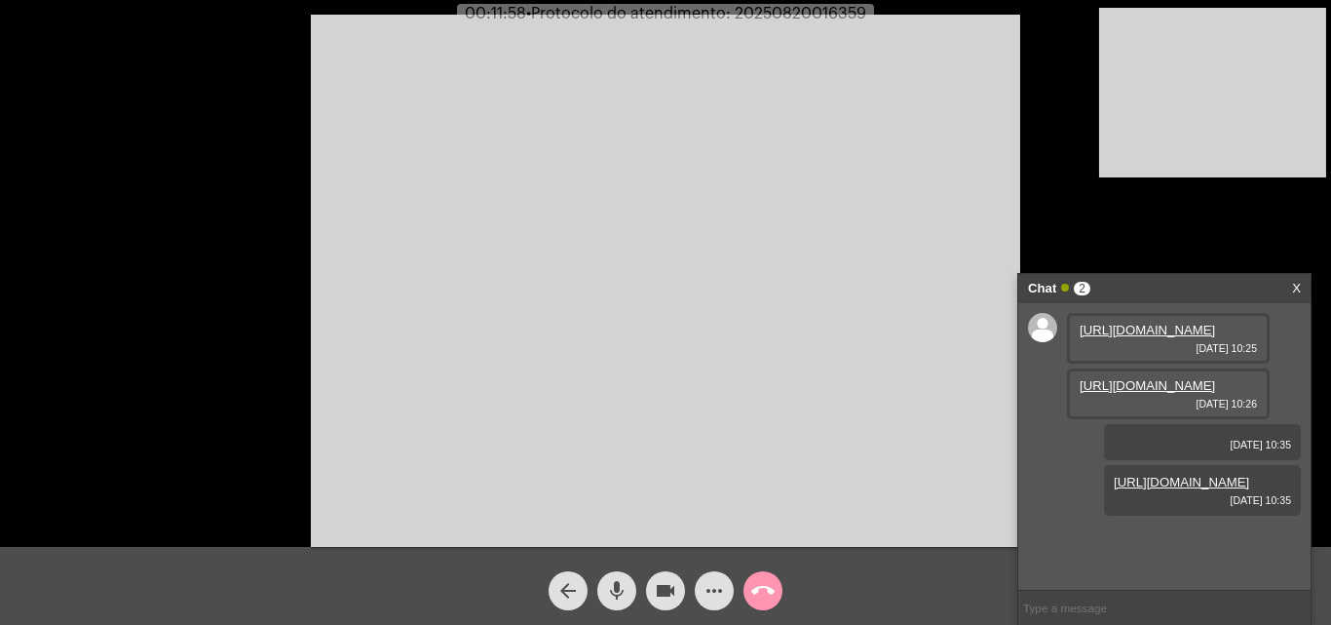
click at [812, 16] on span "• Protocolo do atendimento: 20250820016359" at bounding box center [696, 14] width 340 height 16
copy span "20250820016359"
click at [1091, 613] on input "text" at bounding box center [1164, 607] width 292 height 34
type input "V"
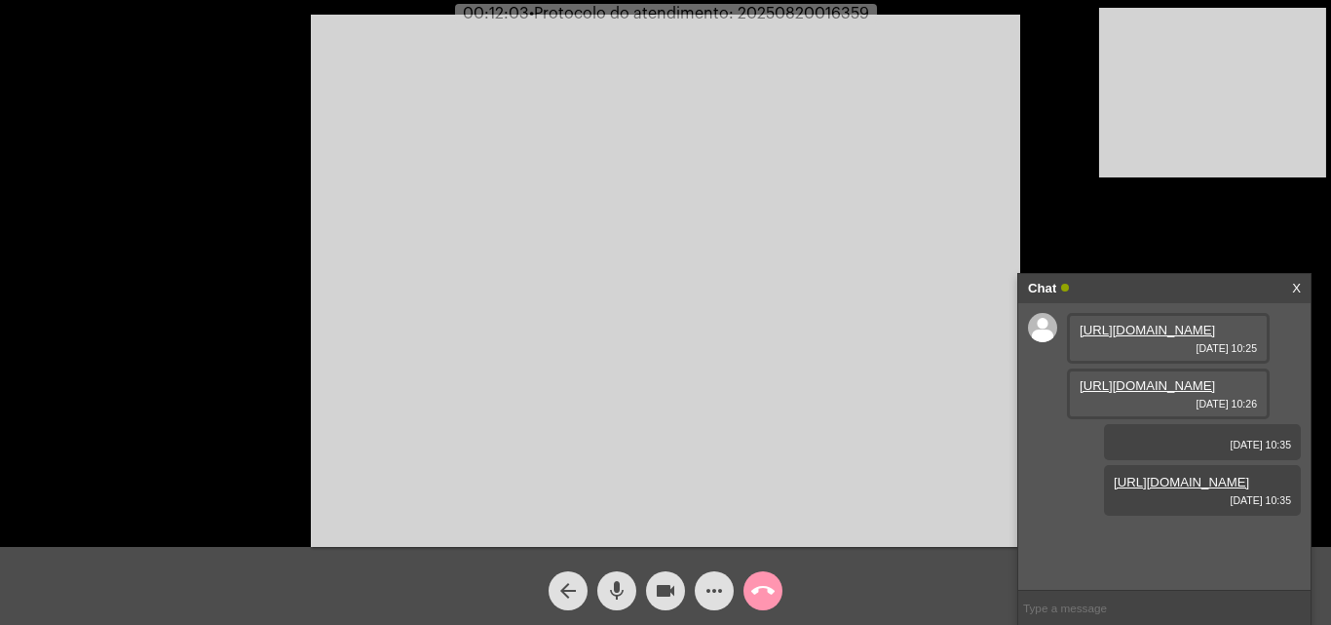
paste input "20250820016359"
type input "20250820016359"
click at [765, 592] on mat-icon "call_end" at bounding box center [762, 590] width 23 height 23
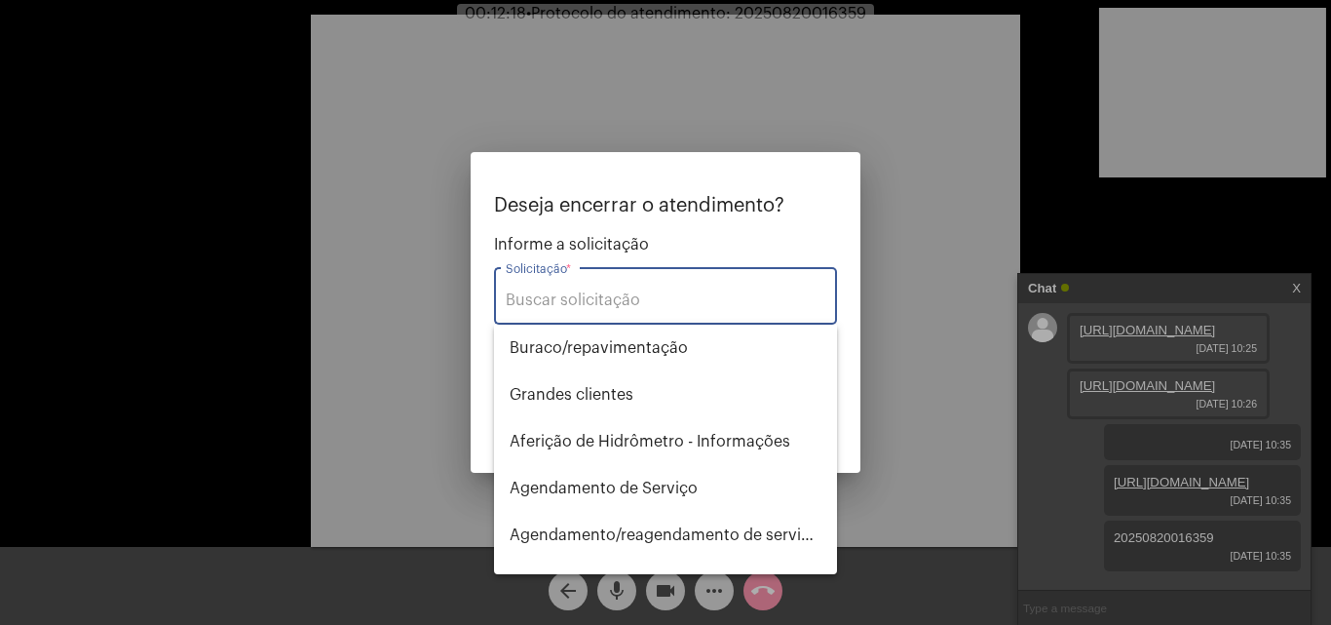
click at [594, 323] on div "Solicitação *" at bounding box center [666, 293] width 320 height 61
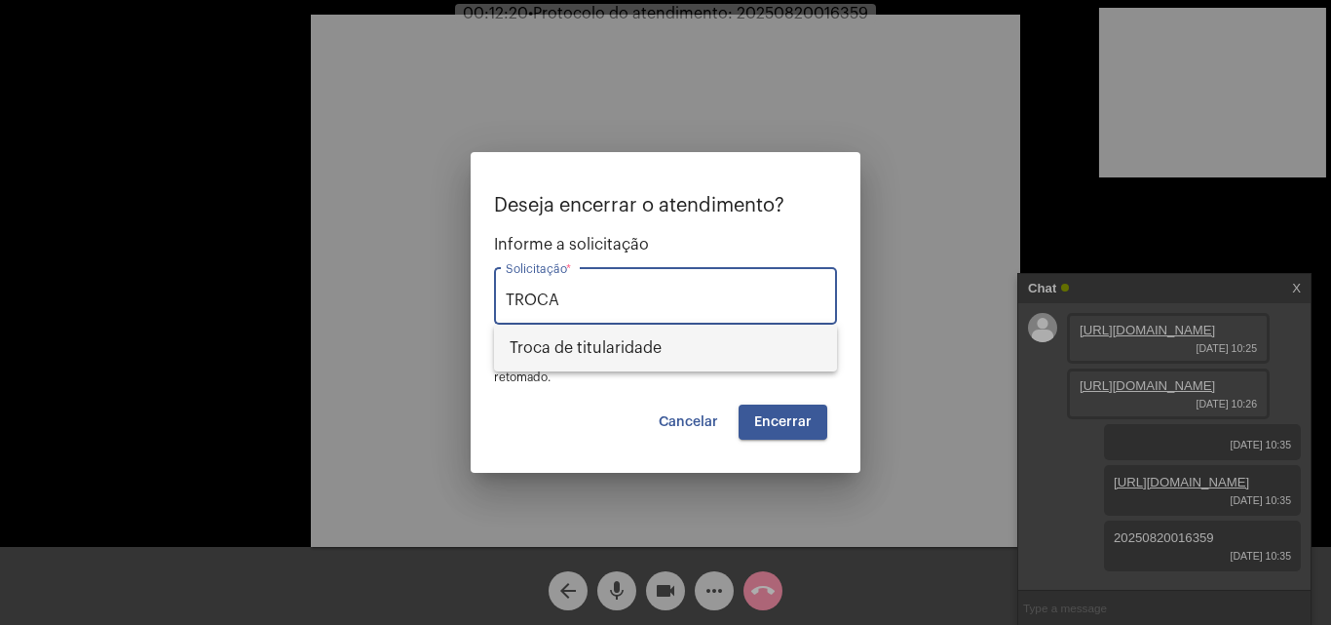
click at [598, 342] on span "Troca de titularidade" at bounding box center [666, 347] width 312 height 47
type input "Troca de titularidade"
click at [770, 420] on span "Encerrar" at bounding box center [782, 422] width 57 height 14
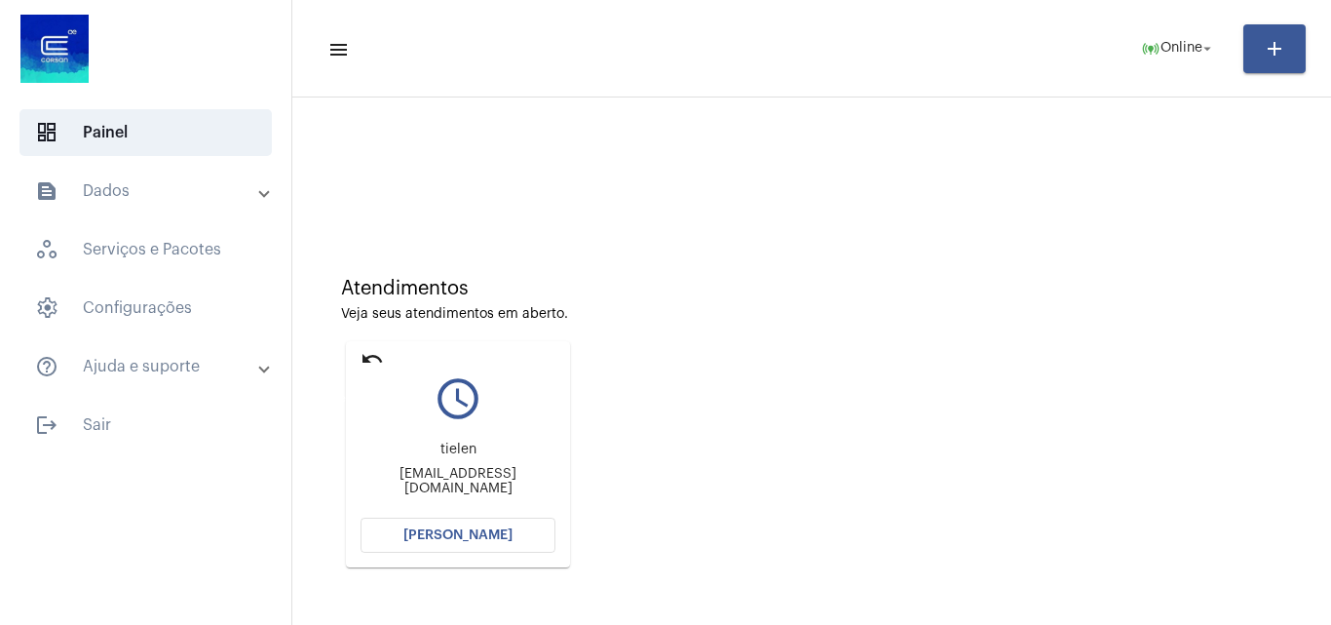
click at [376, 357] on mat-icon "undo" at bounding box center [371, 358] width 23 height 23
click at [367, 358] on mat-icon "undo" at bounding box center [371, 358] width 23 height 23
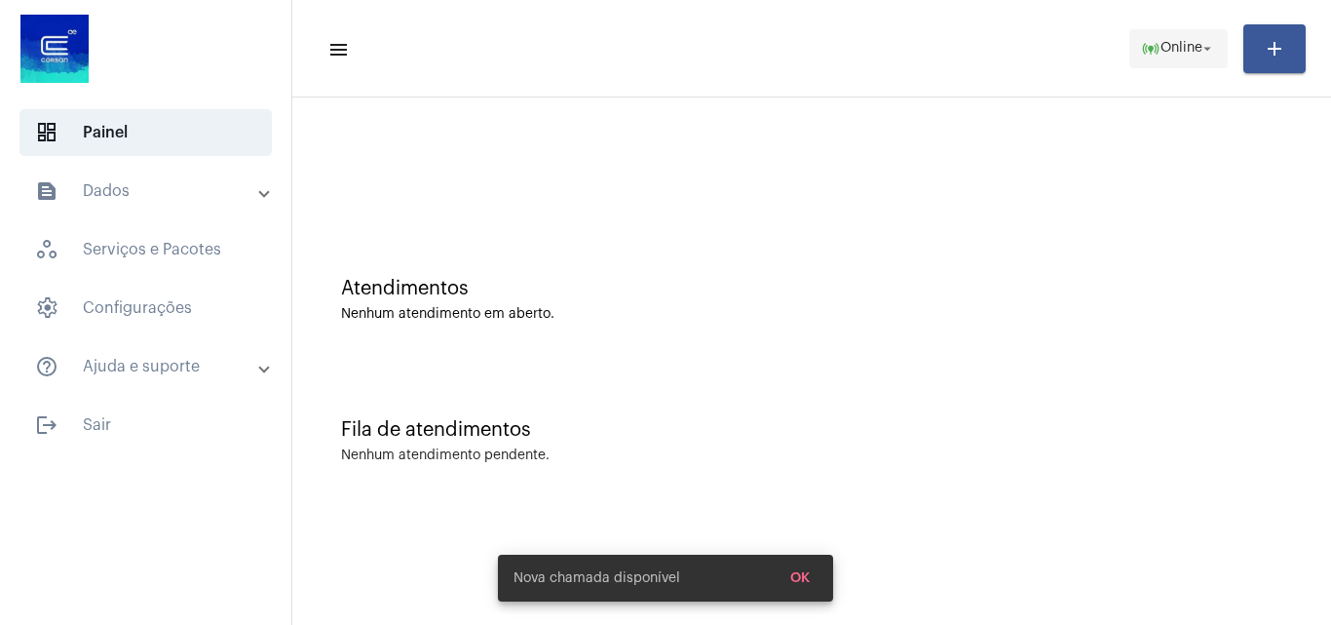
click at [1142, 40] on mat-icon "online_prediction" at bounding box center [1150, 48] width 19 height 19
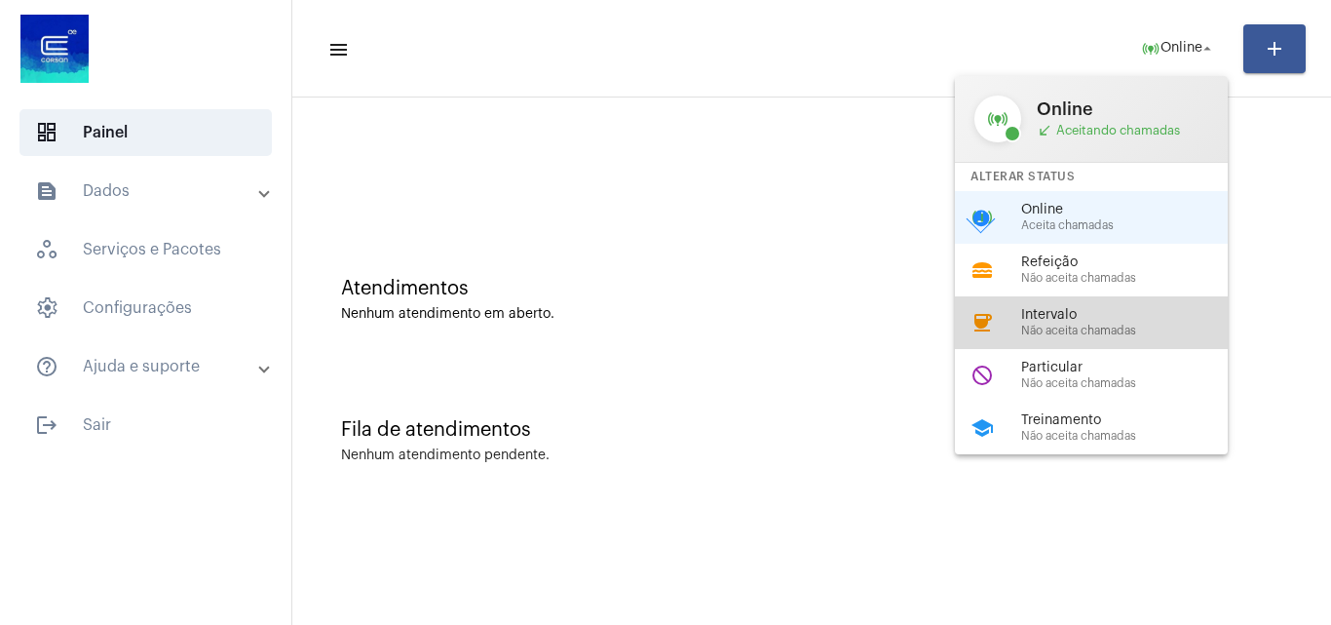
click at [1095, 345] on div "coffee Intervalo Não aceita chamadas" at bounding box center [1107, 322] width 304 height 53
